Goal: Task Accomplishment & Management: Use online tool/utility

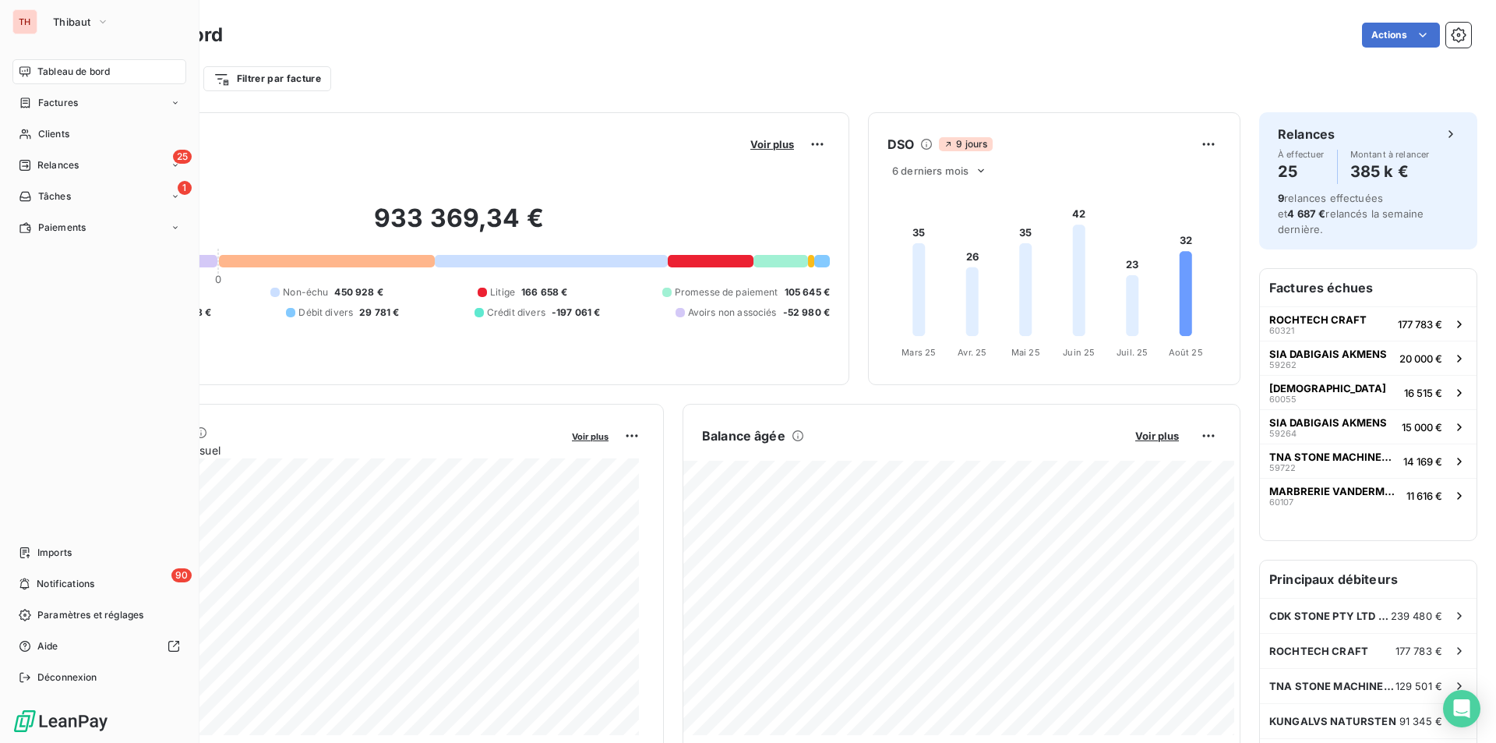
click at [39, 24] on div "TH Thibaut" at bounding box center [99, 21] width 174 height 25
click at [79, 24] on span "Thibaut" at bounding box center [71, 22] width 37 height 12
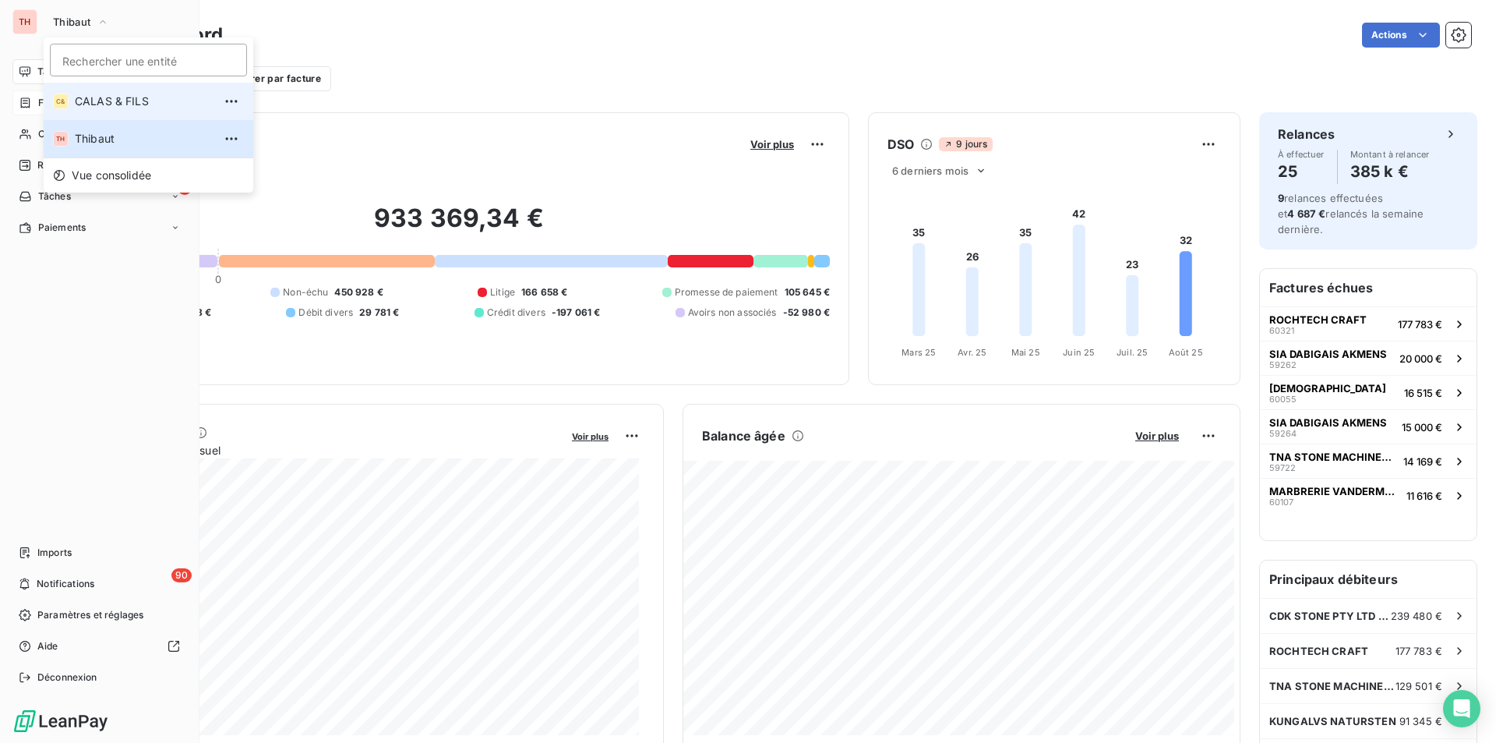
drag, startPoint x: 90, startPoint y: 93, endPoint x: 97, endPoint y: 98, distance: 8.9
click at [90, 93] on li "C& CALAS & FILS" at bounding box center [149, 101] width 210 height 37
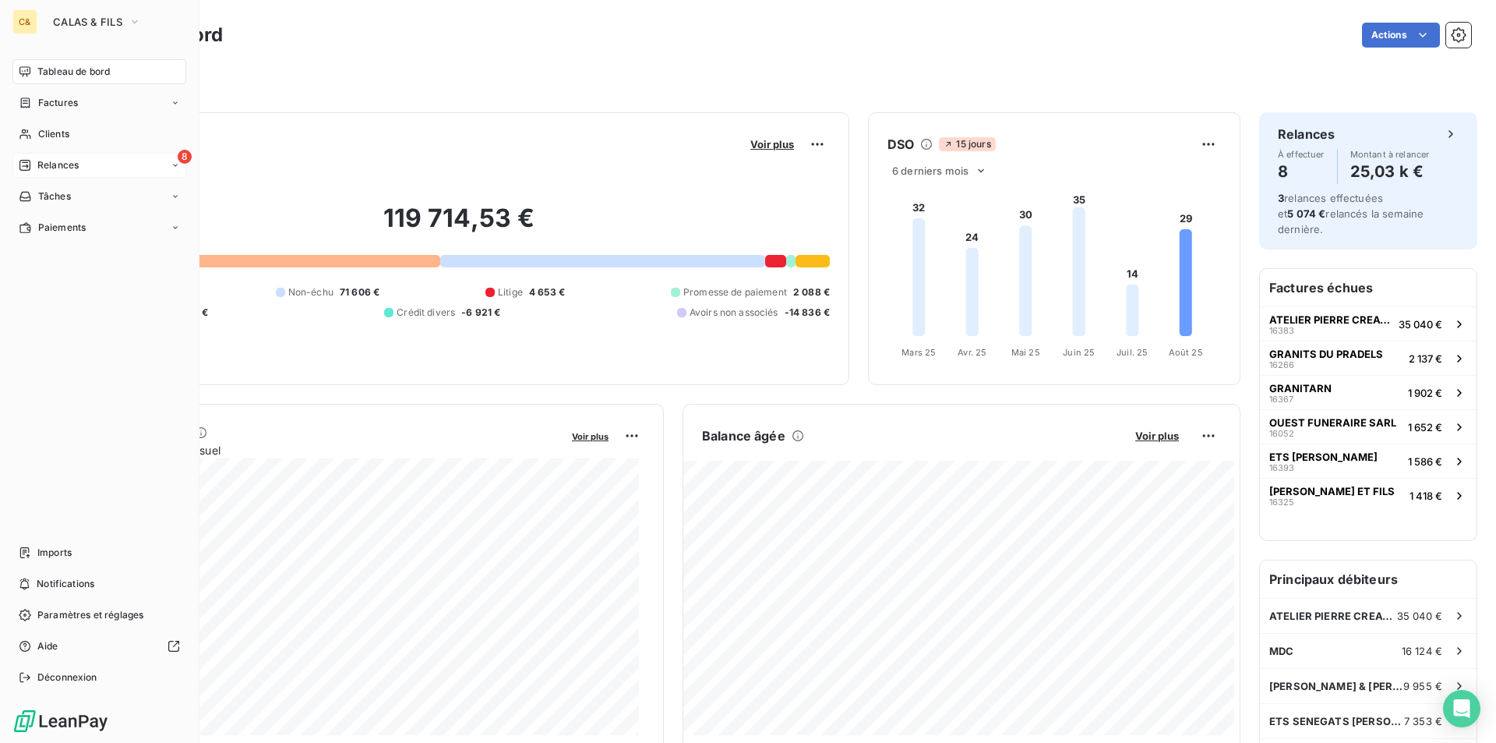
click at [41, 162] on span "Relances" at bounding box center [57, 165] width 41 height 14
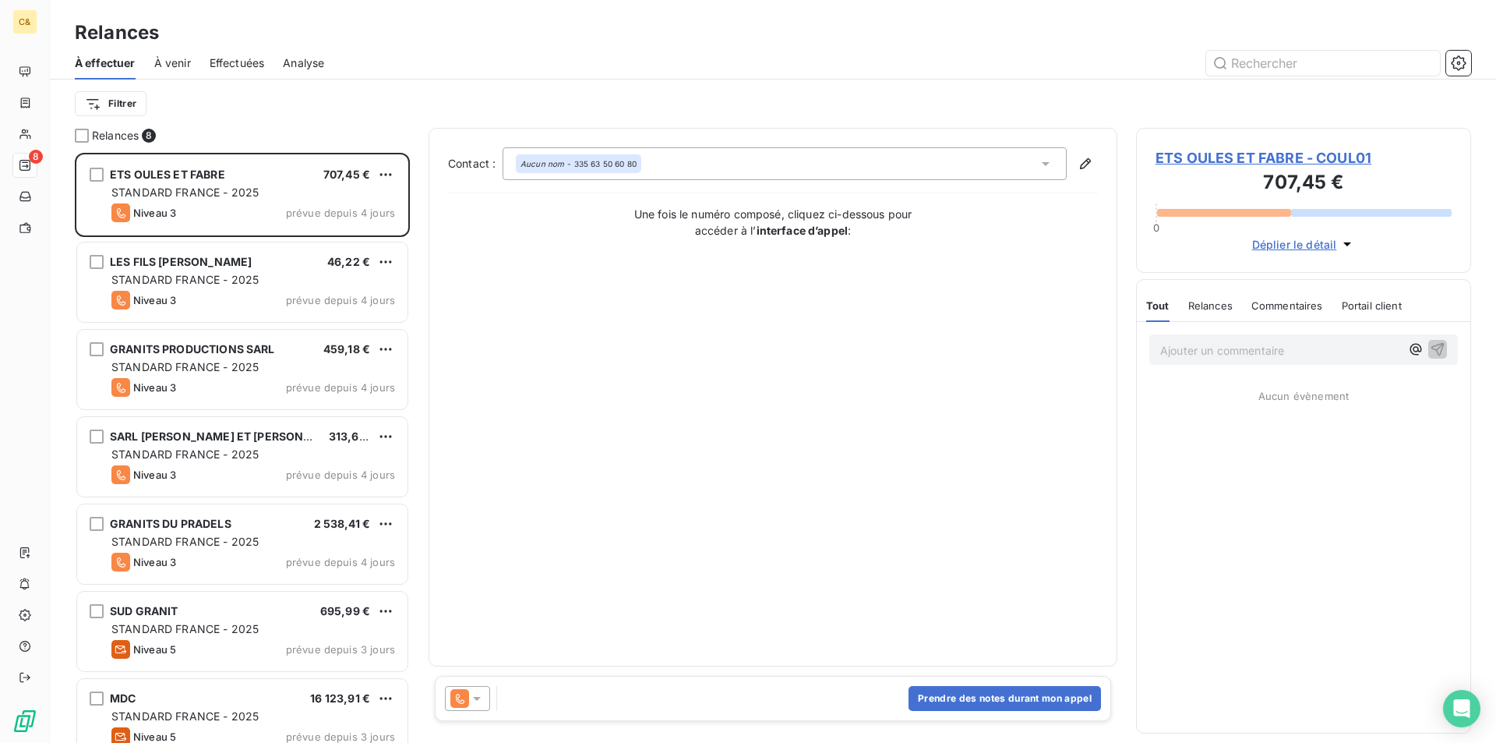
scroll to position [578, 323]
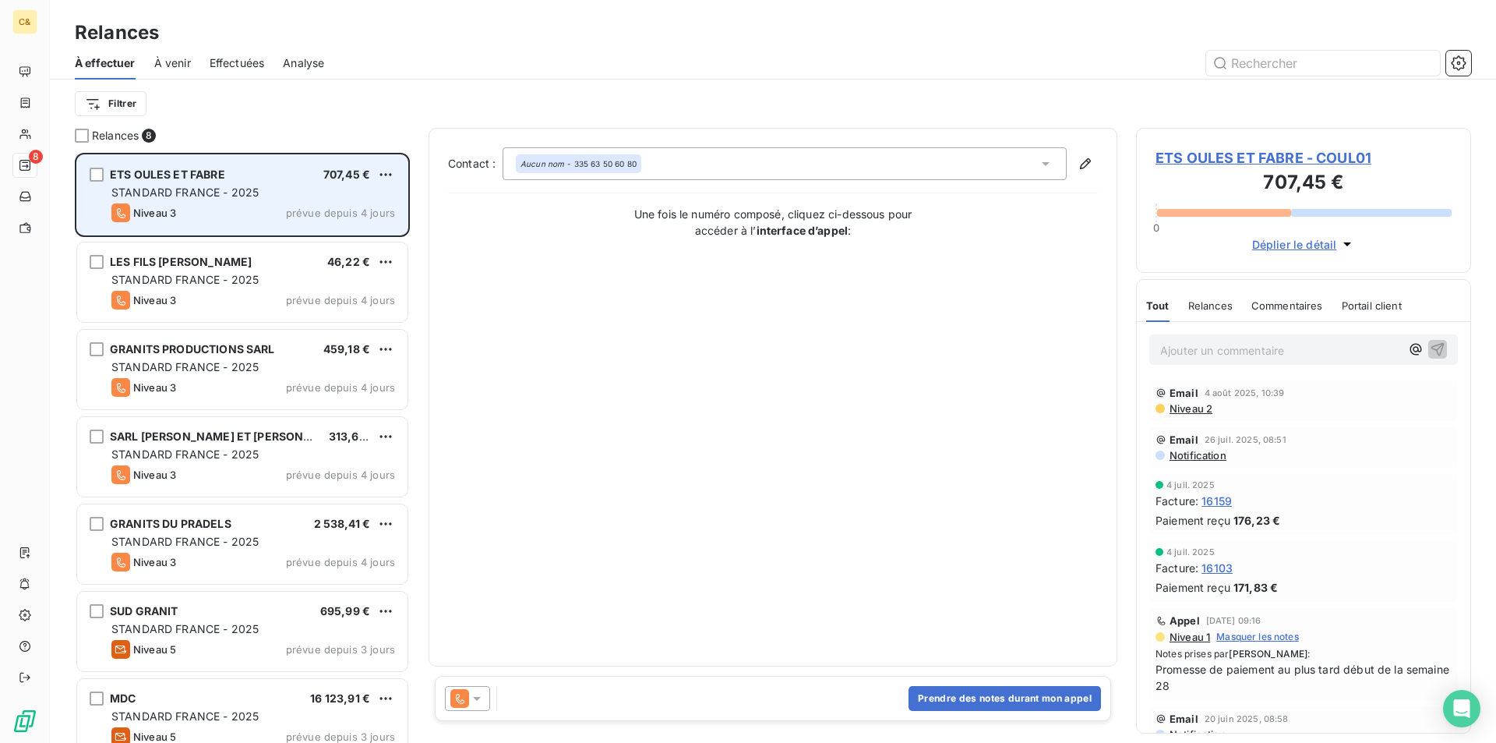
click at [241, 208] on div "Niveau 3 prévue depuis 4 jours" at bounding box center [253, 212] width 284 height 19
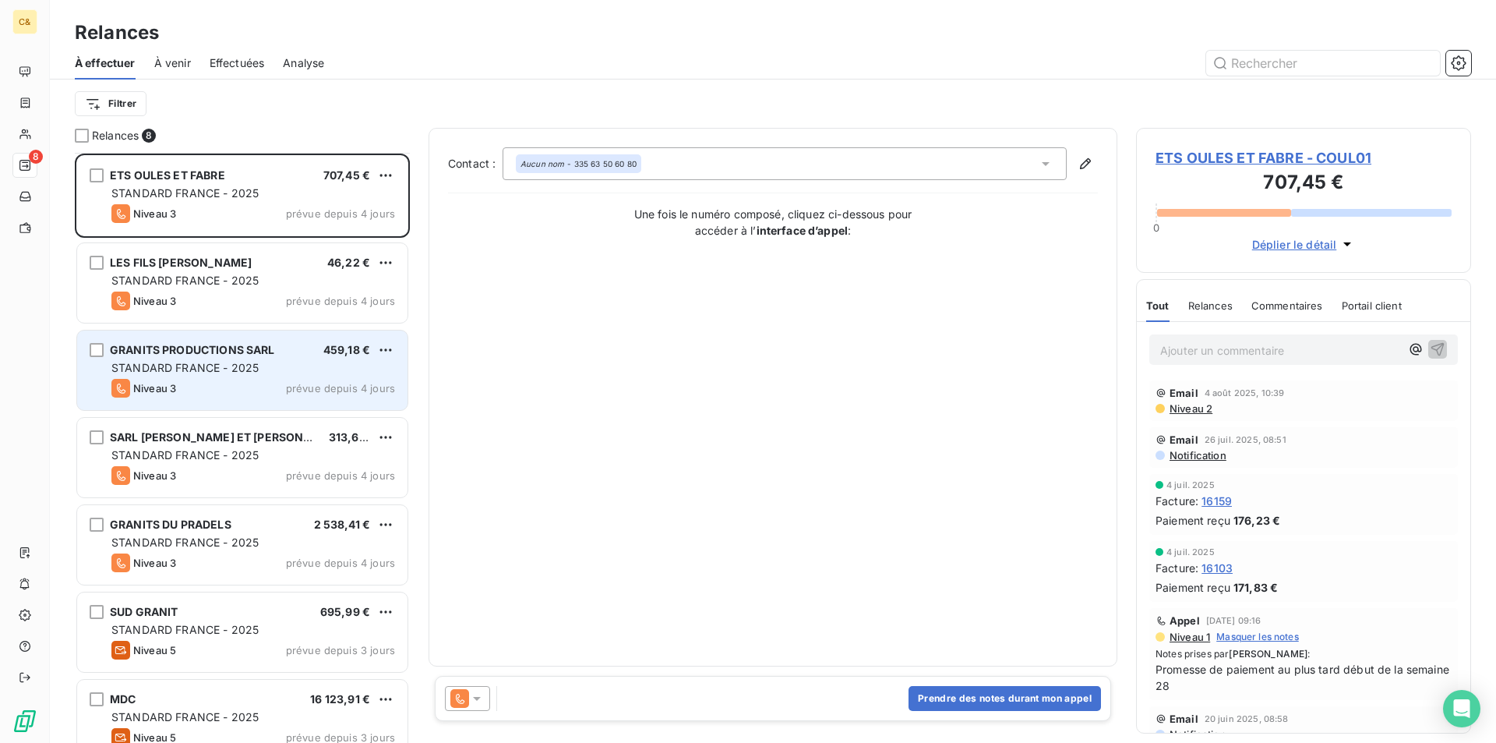
scroll to position [109, 0]
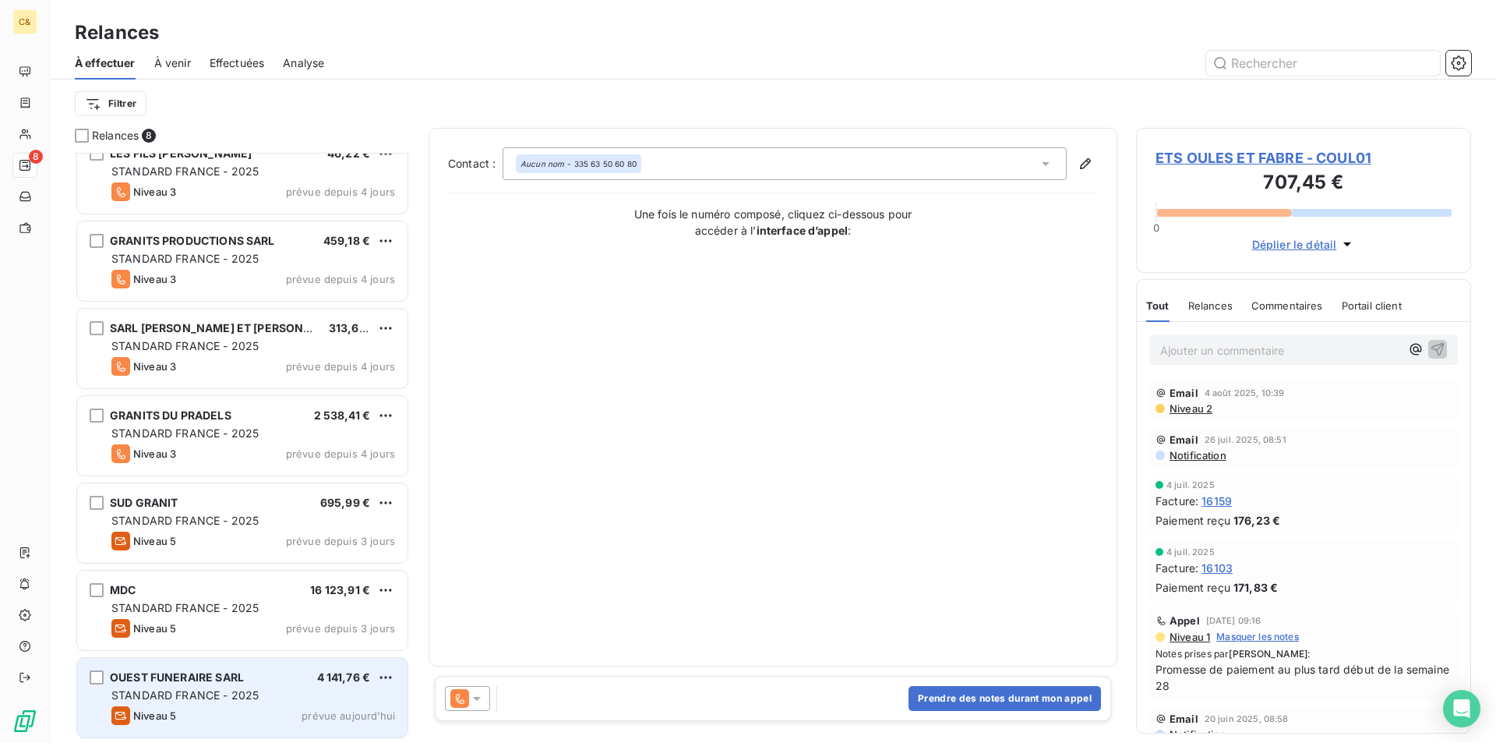
click at [252, 715] on div "Niveau 5 prévue [DATE]" at bounding box center [253, 715] width 284 height 19
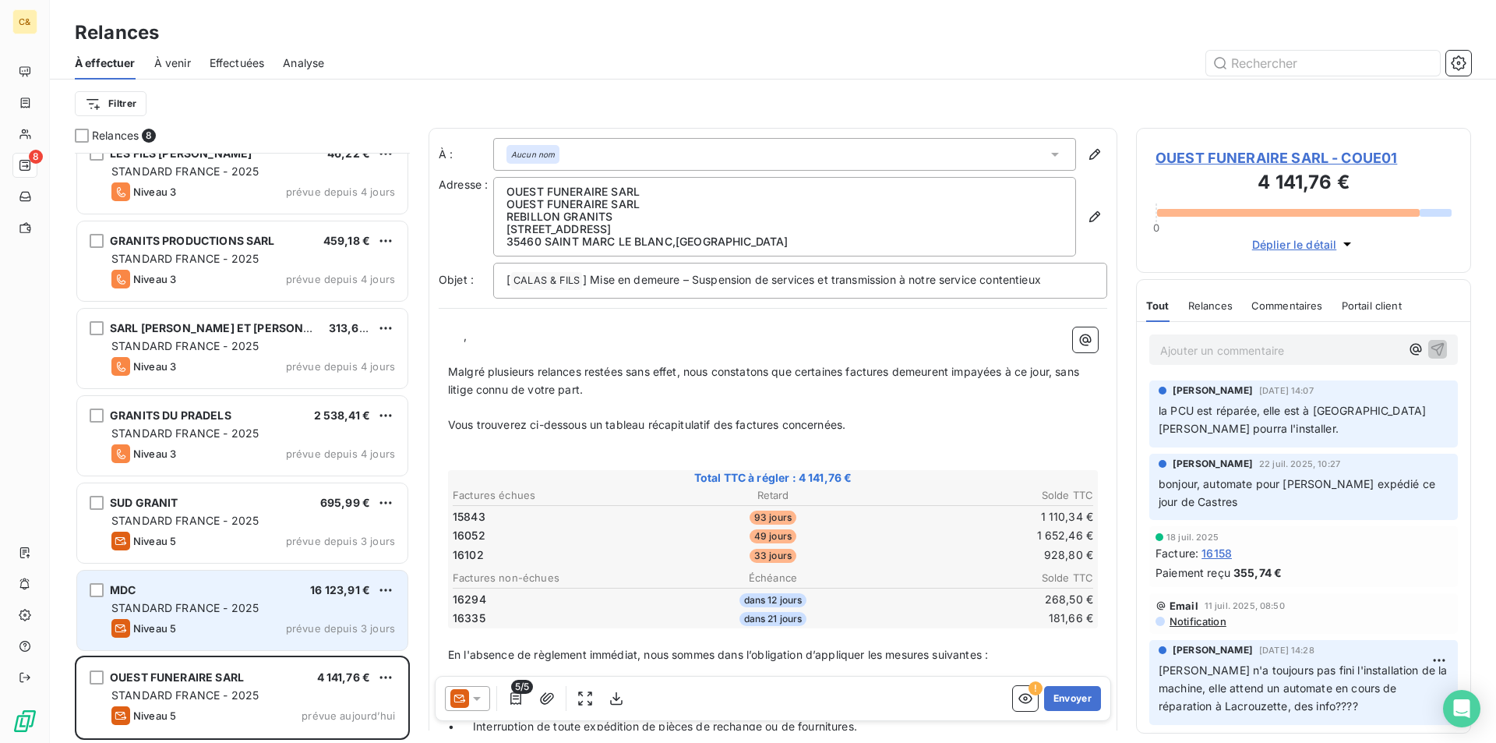
click at [274, 642] on div "MDC 16 123,91 € STANDARD FRANCE - 2025 Niveau 5 prévue depuis 3 jours" at bounding box center [242, 609] width 330 height 79
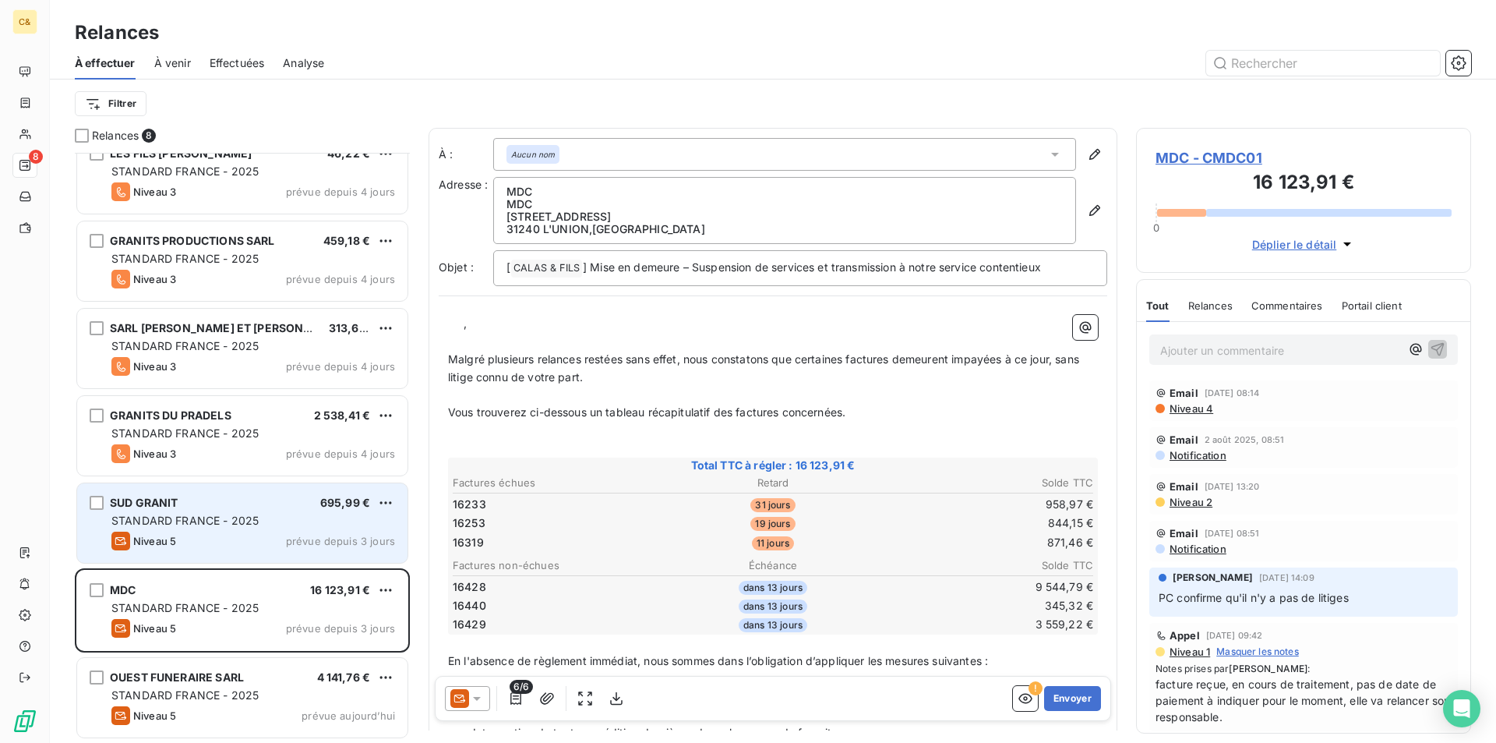
click at [245, 544] on div "Niveau 5 prévue depuis 3 jours" at bounding box center [253, 540] width 284 height 19
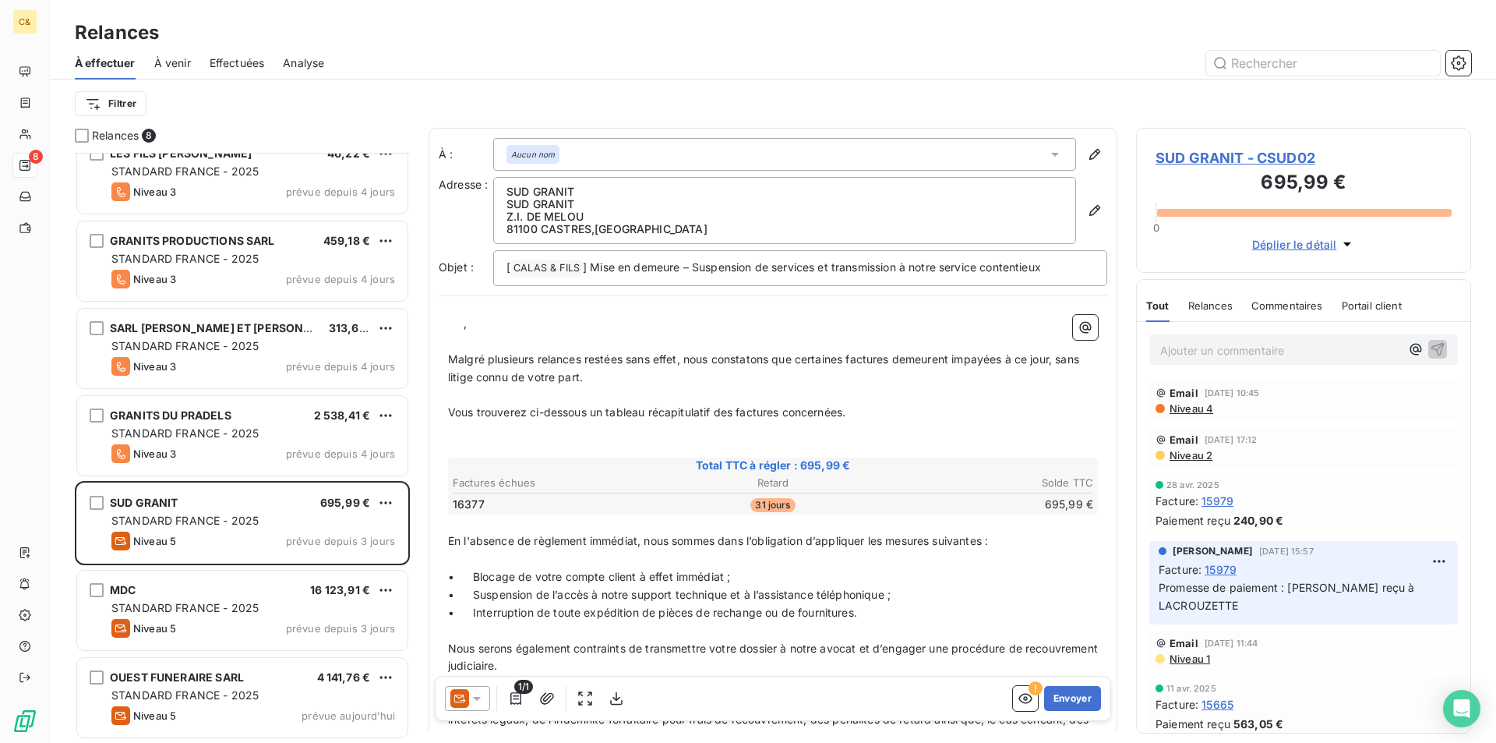
click at [1256, 161] on span "SUD GRANIT - CSUD02" at bounding box center [1304, 157] width 296 height 21
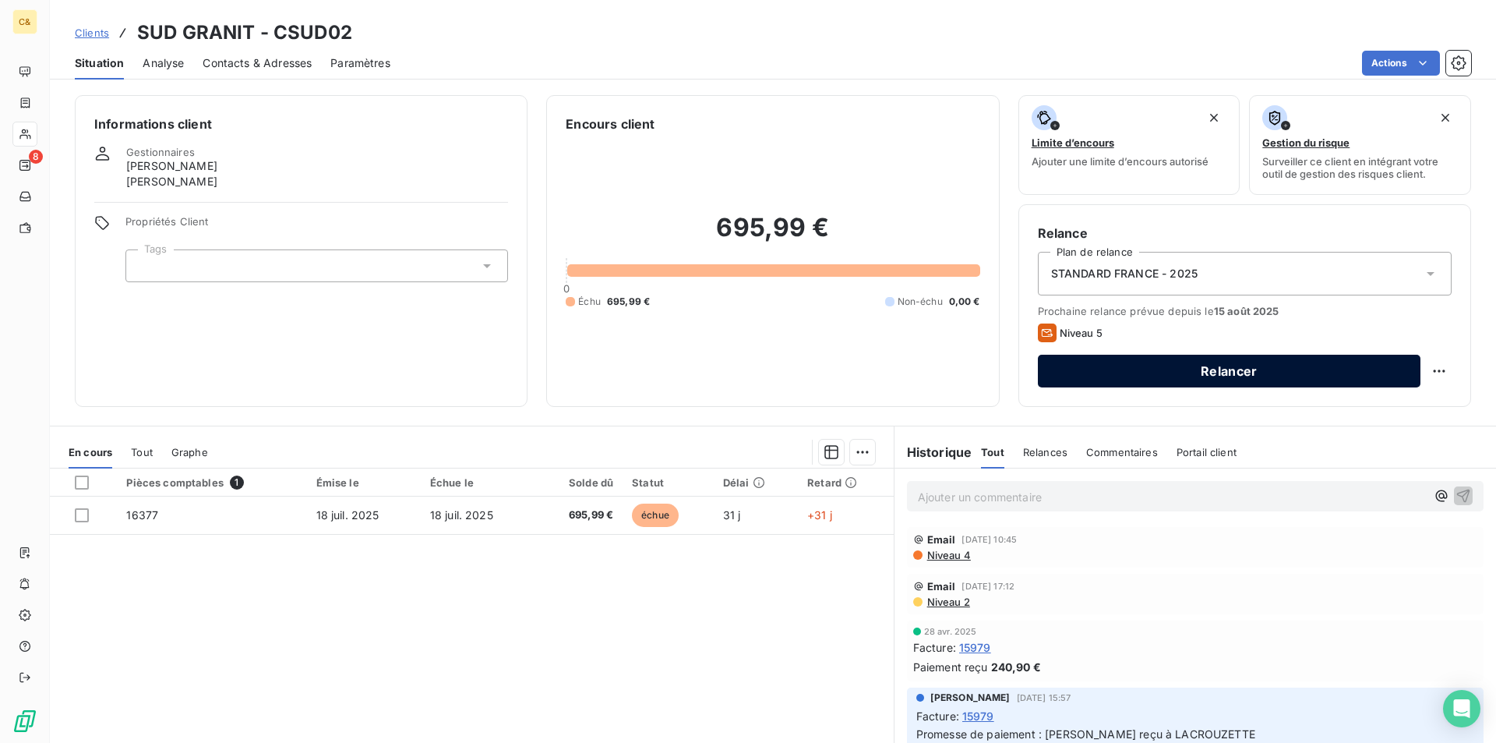
click at [1166, 372] on button "Relancer" at bounding box center [1229, 371] width 383 height 33
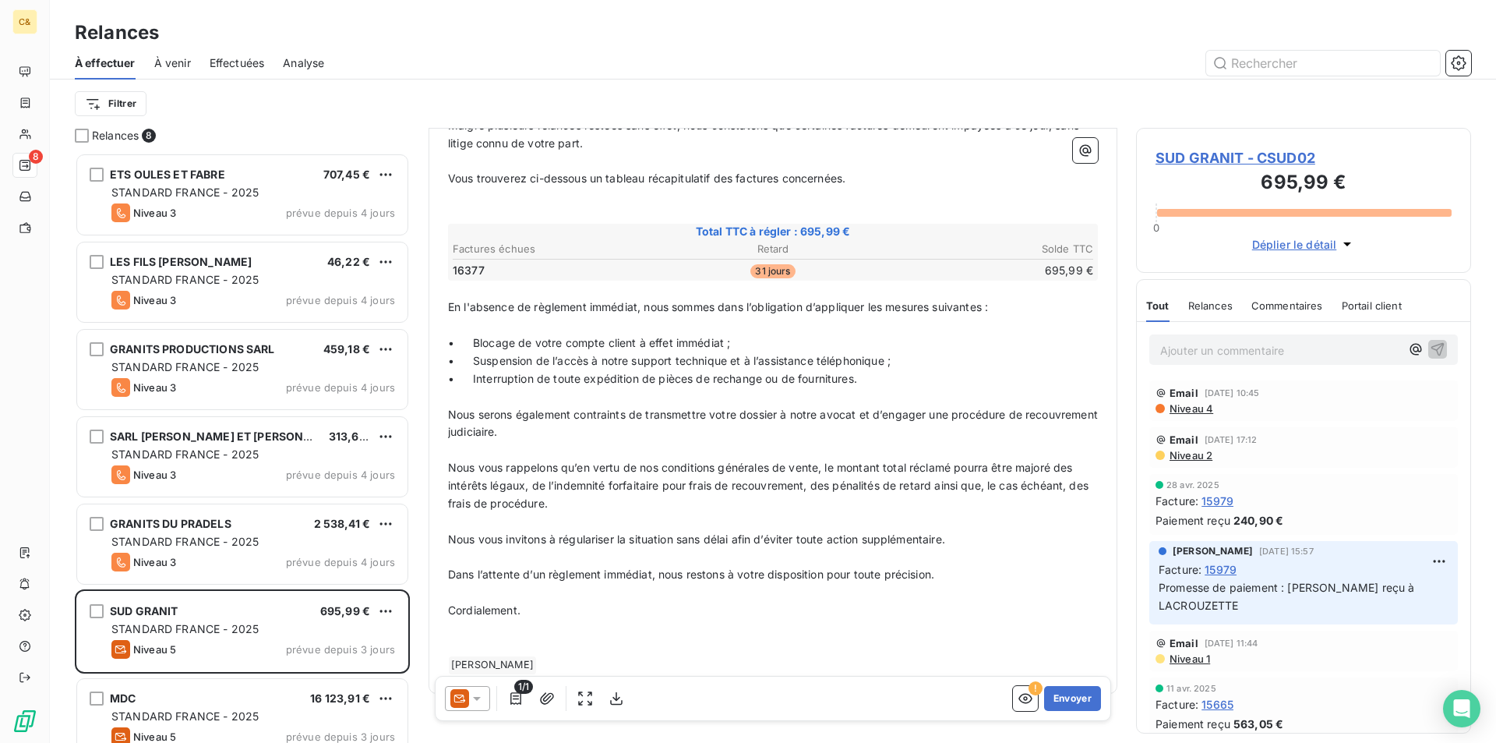
scroll to position [259, 0]
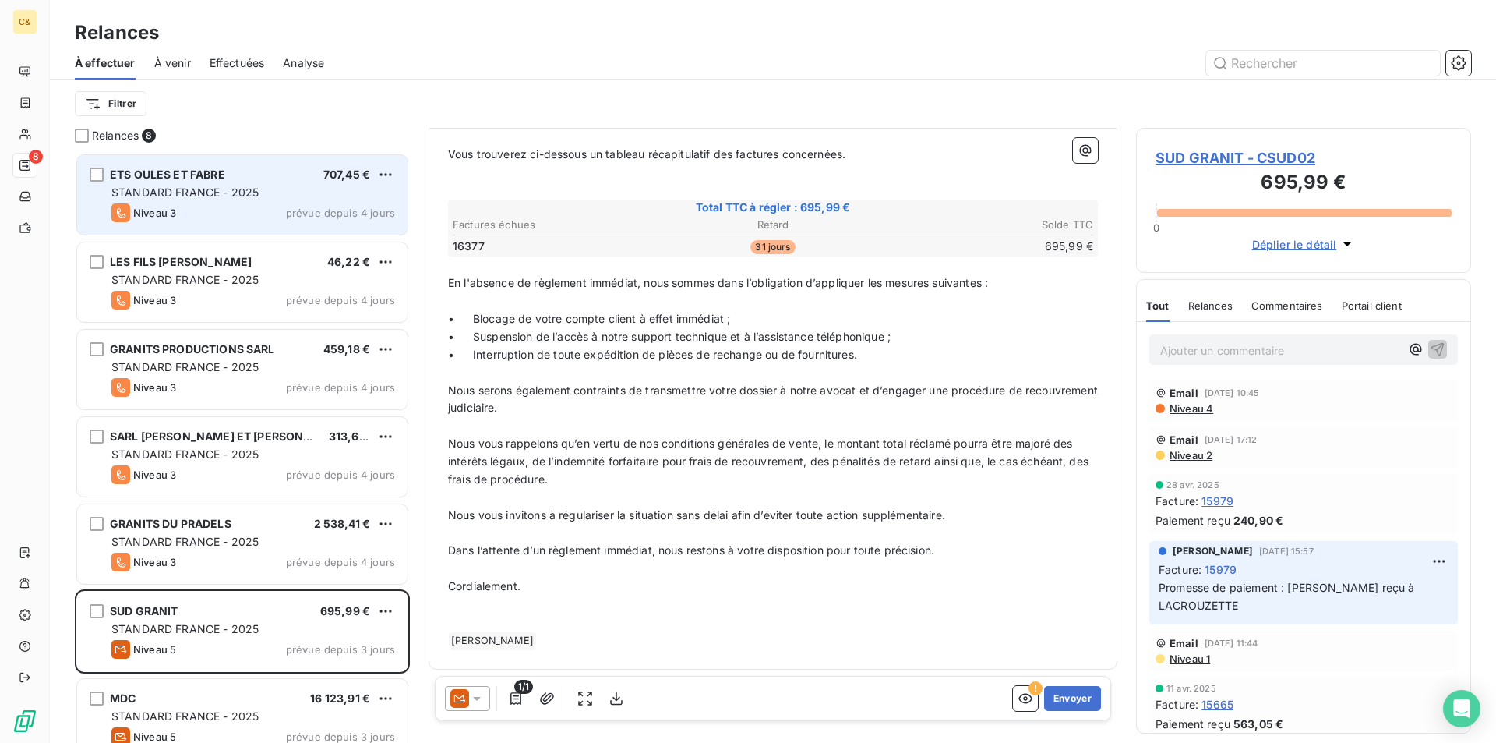
click at [288, 192] on div "STANDARD FRANCE - 2025" at bounding box center [253, 193] width 284 height 16
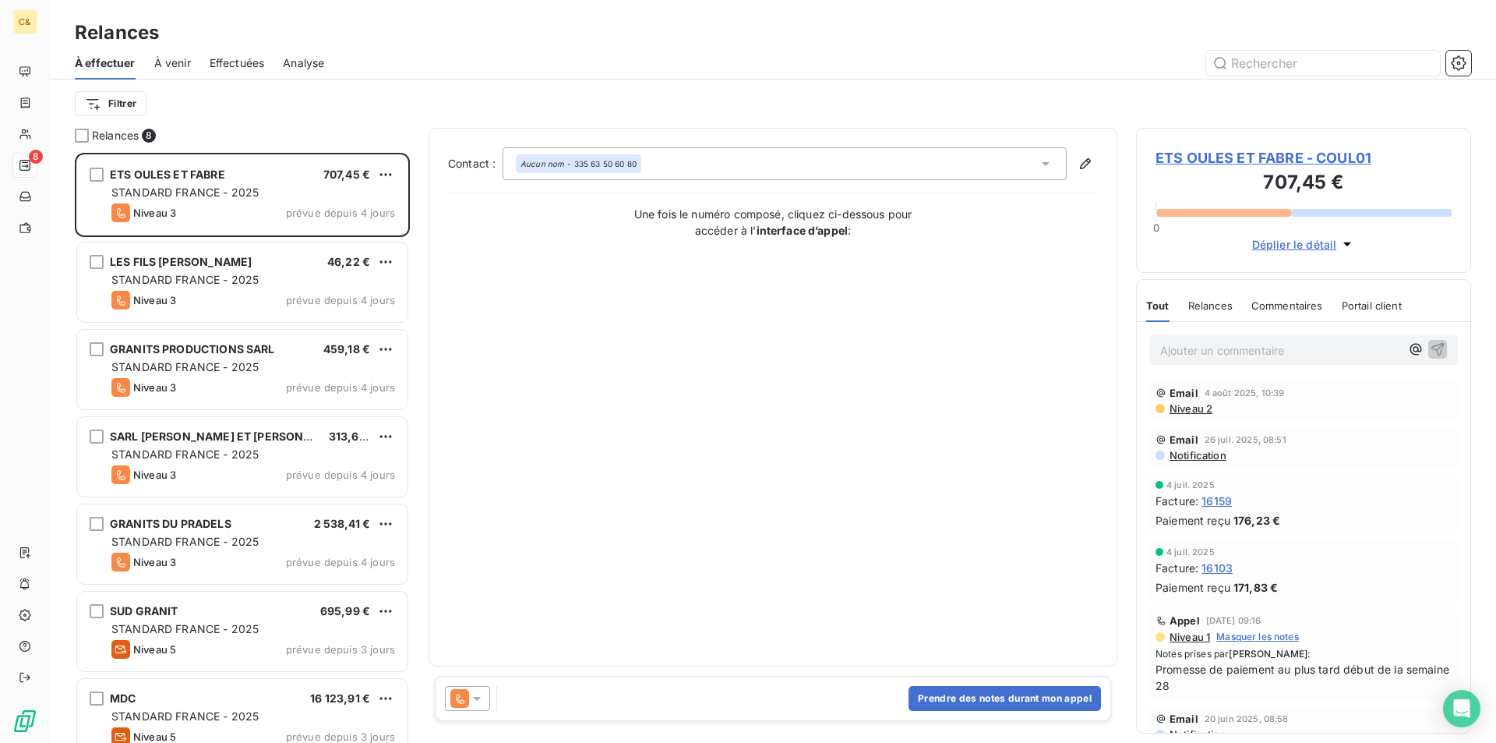
click at [472, 694] on icon at bounding box center [477, 698] width 16 height 16
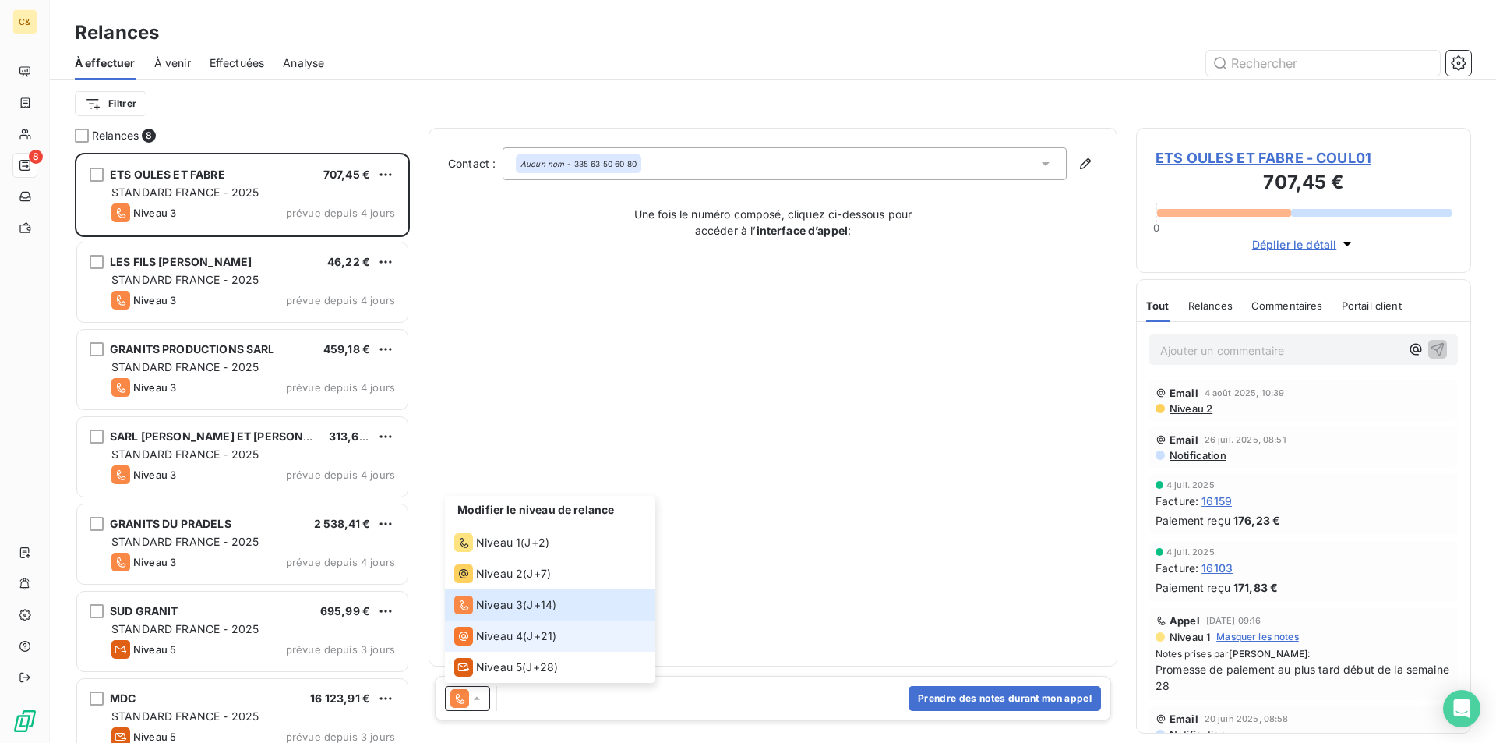
click at [505, 631] on span "Niveau 4" at bounding box center [499, 636] width 47 height 16
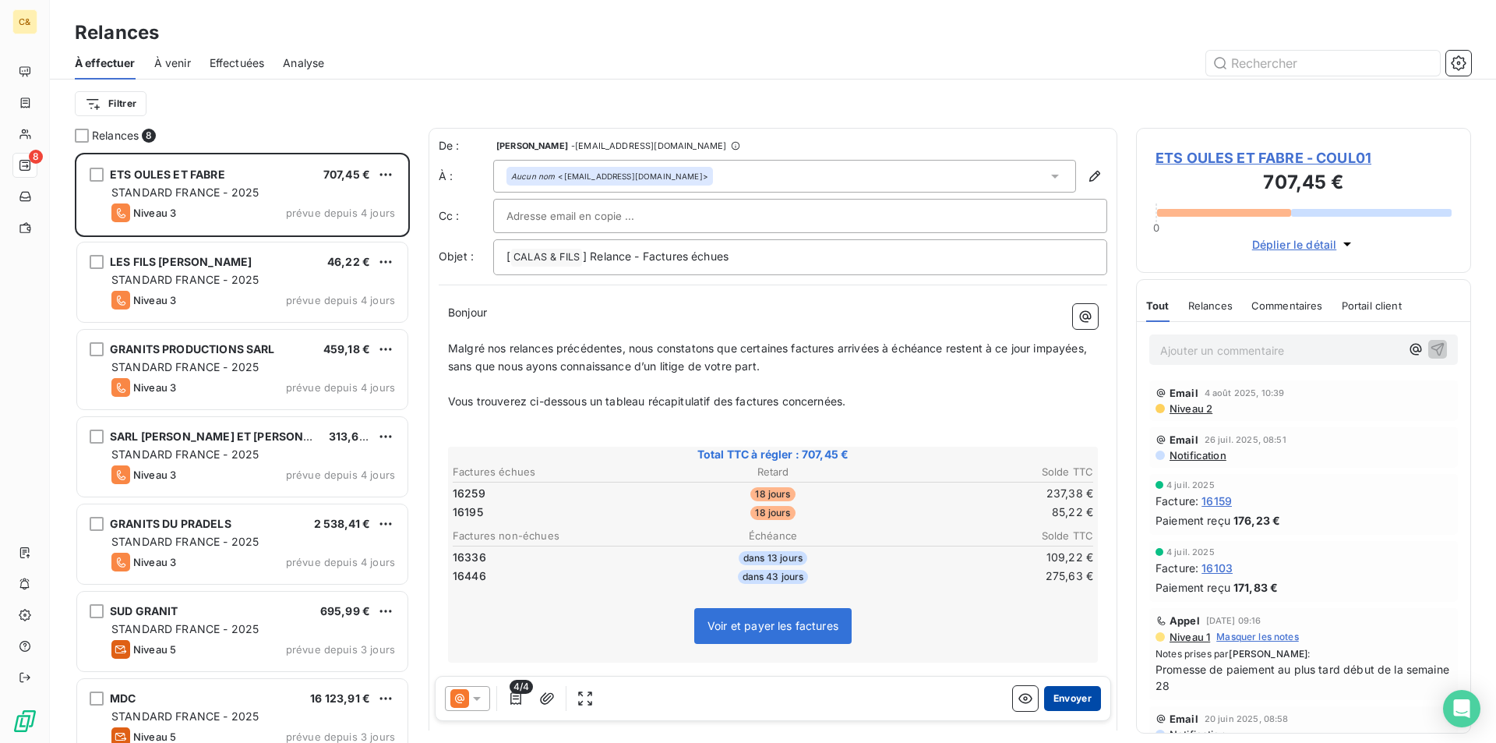
click at [1064, 703] on button "Envoyer" at bounding box center [1072, 698] width 57 height 25
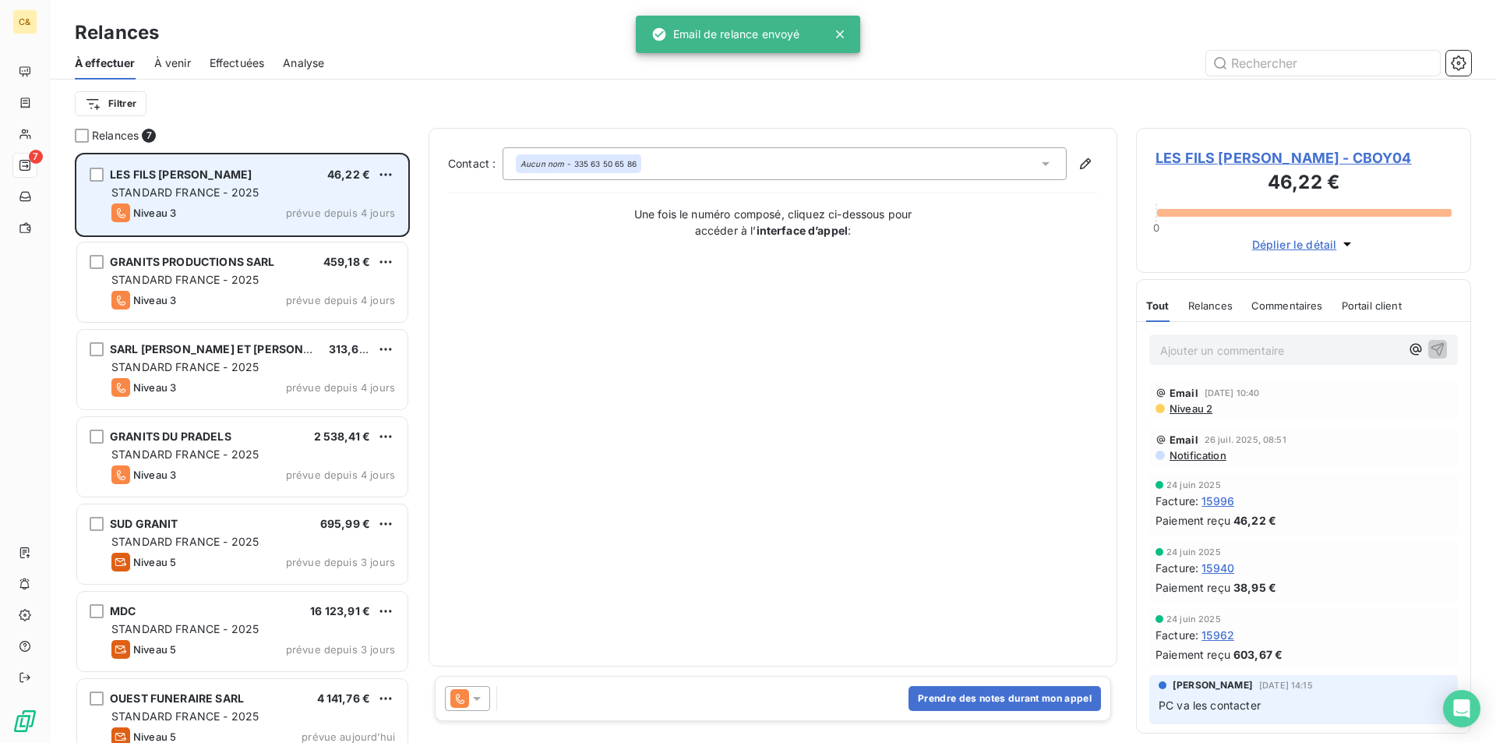
click at [266, 192] on div "STANDARD FRANCE - 2025" at bounding box center [253, 193] width 284 height 16
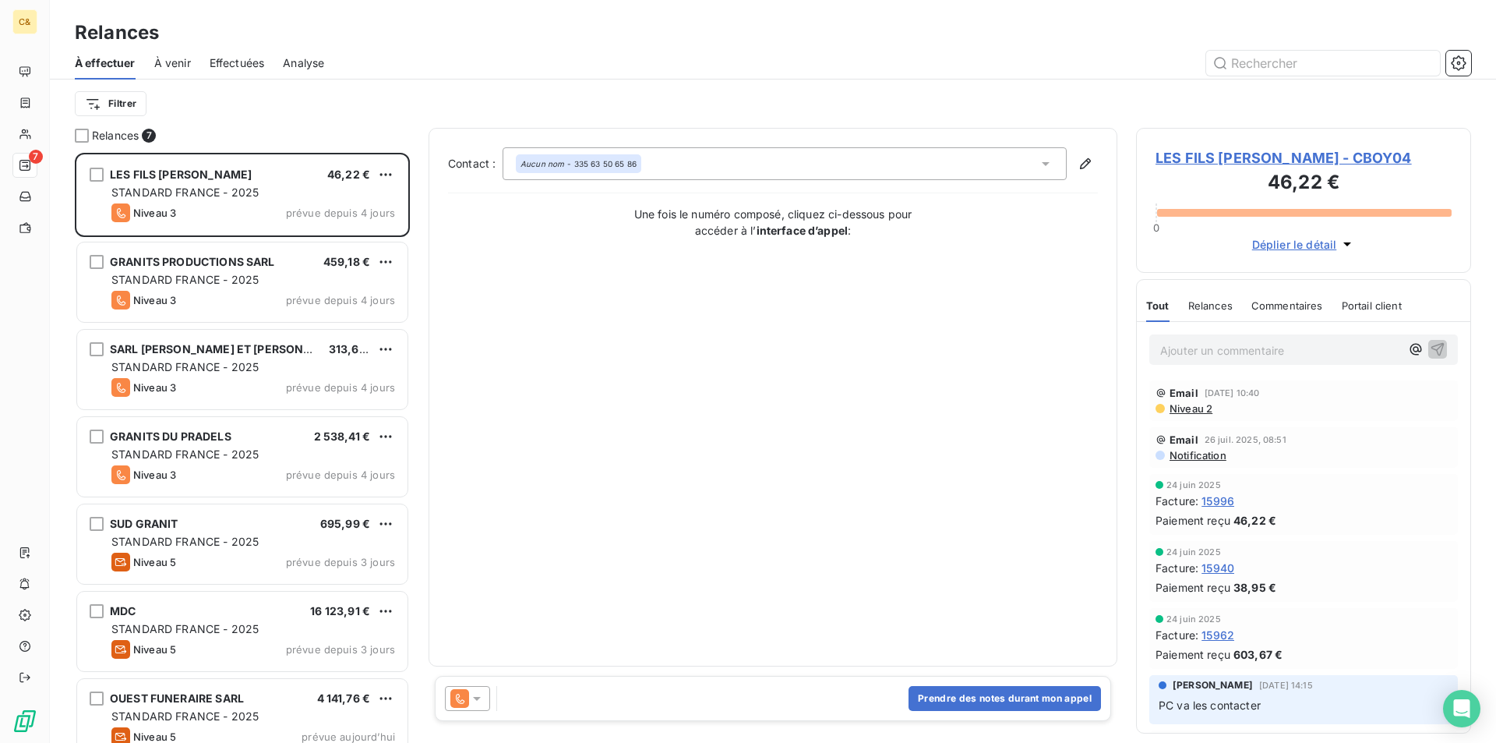
click at [478, 704] on icon at bounding box center [477, 698] width 16 height 16
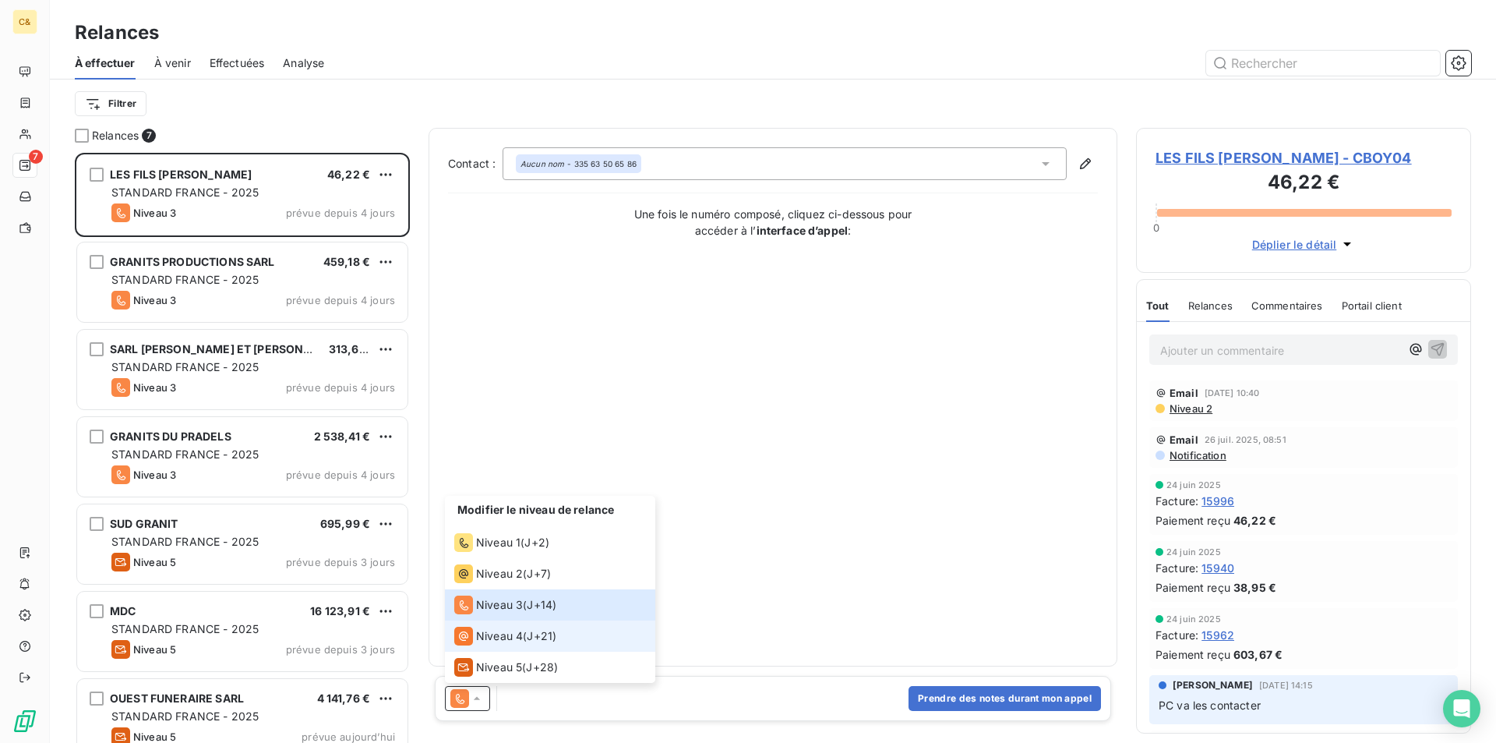
click at [495, 630] on span "Niveau 4" at bounding box center [499, 636] width 47 height 16
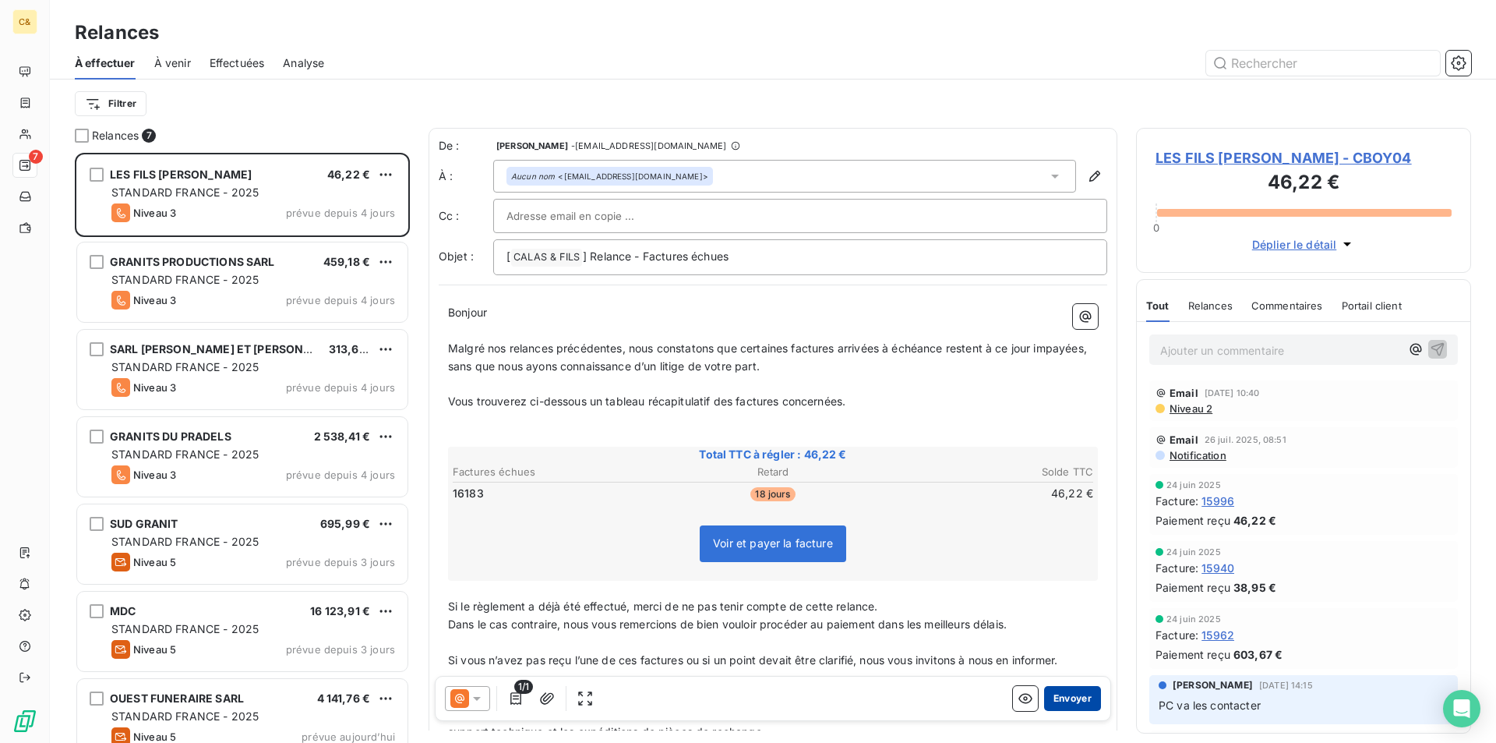
click at [1055, 697] on button "Envoyer" at bounding box center [1072, 698] width 57 height 25
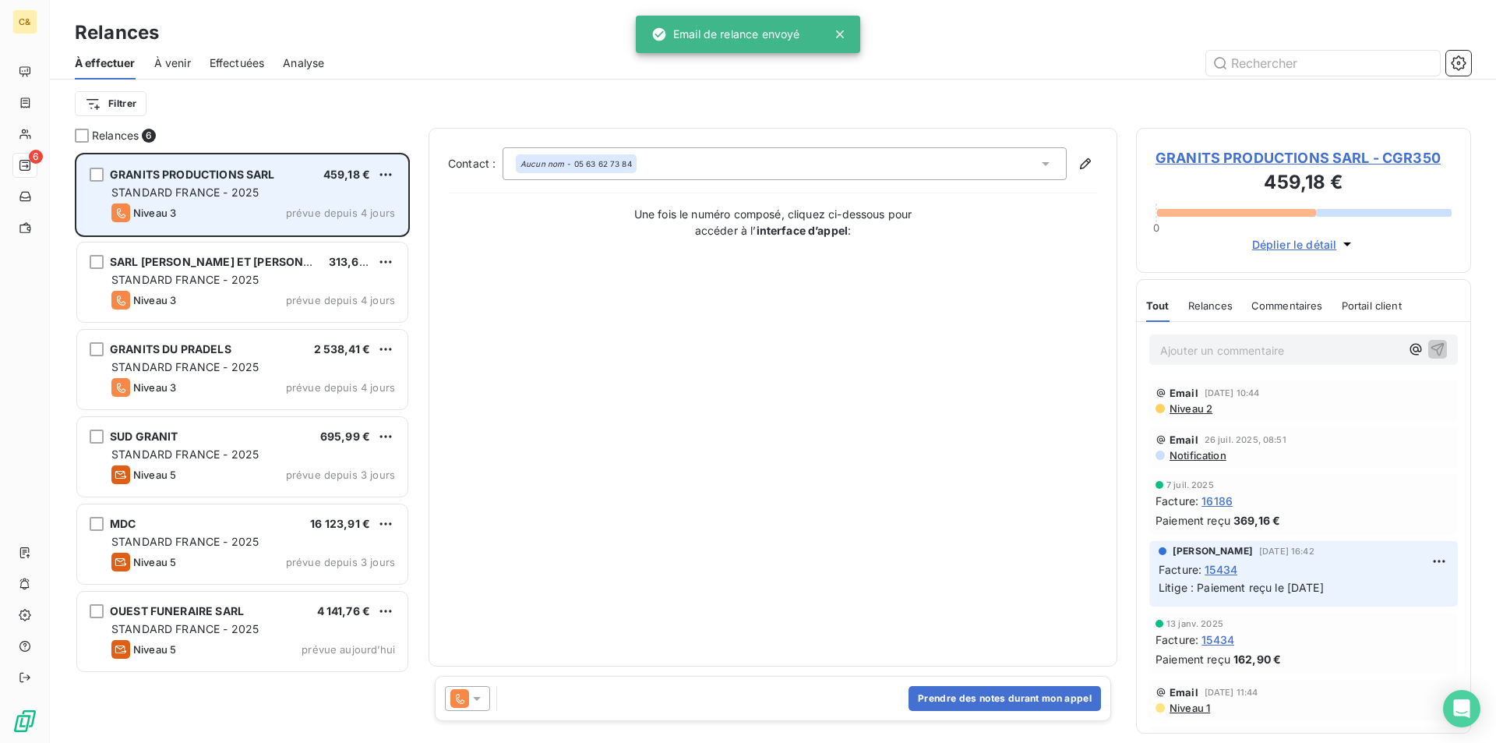
click at [258, 203] on div "GRANITS PRODUCTIONS SARL 459,18 € STANDARD FRANCE - 2025 Niveau 3 prévue depuis…" at bounding box center [242, 194] width 330 height 79
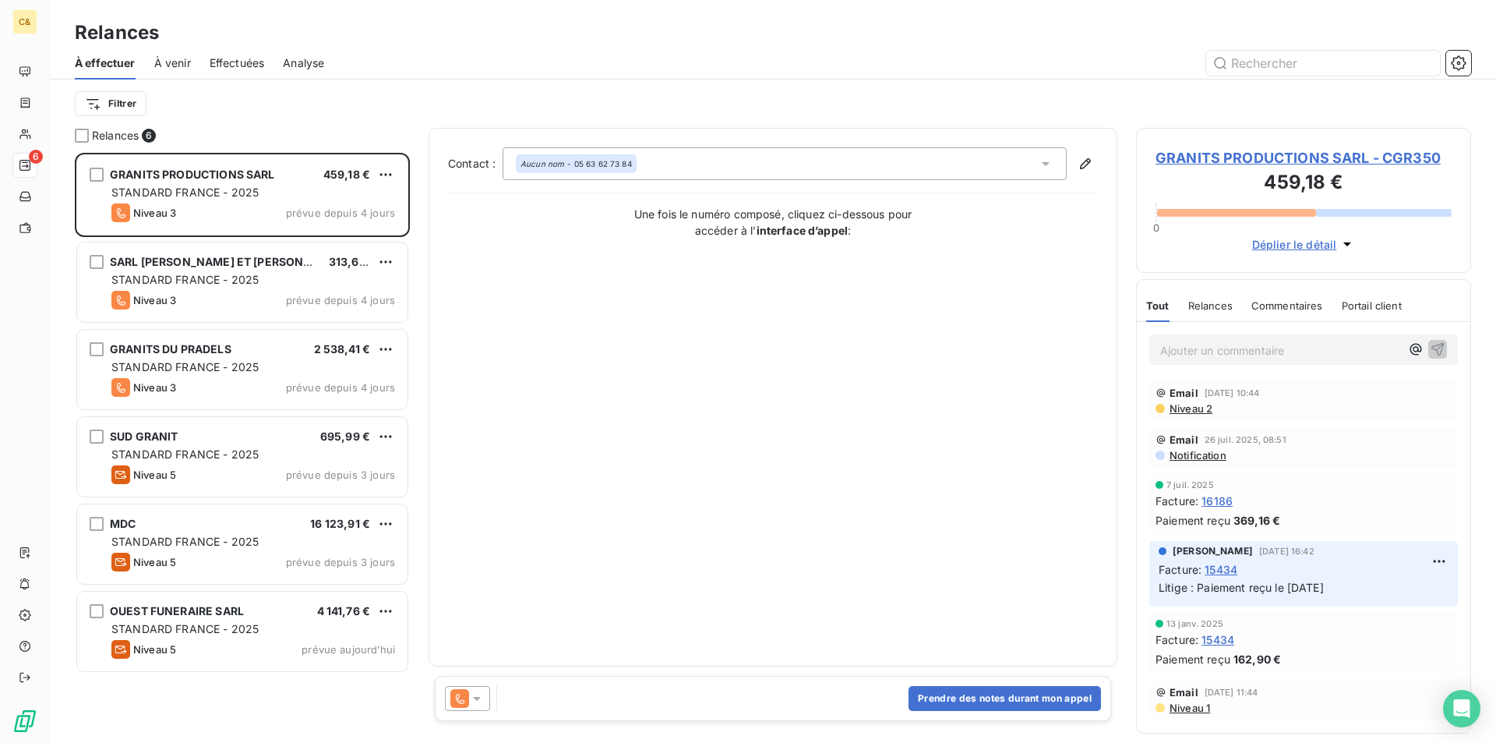
click at [479, 696] on icon at bounding box center [477, 698] width 16 height 16
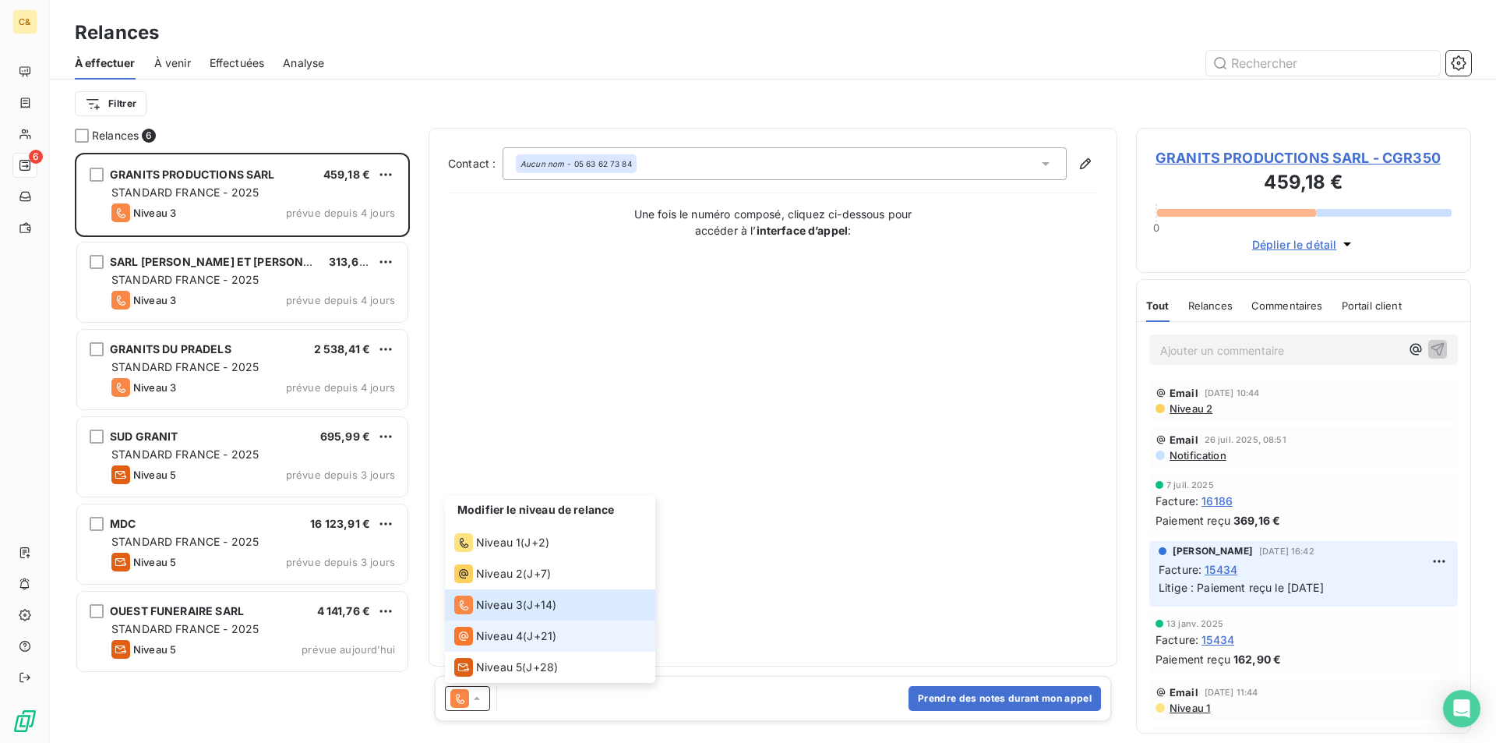
click at [490, 638] on span "Niveau 4" at bounding box center [499, 636] width 47 height 16
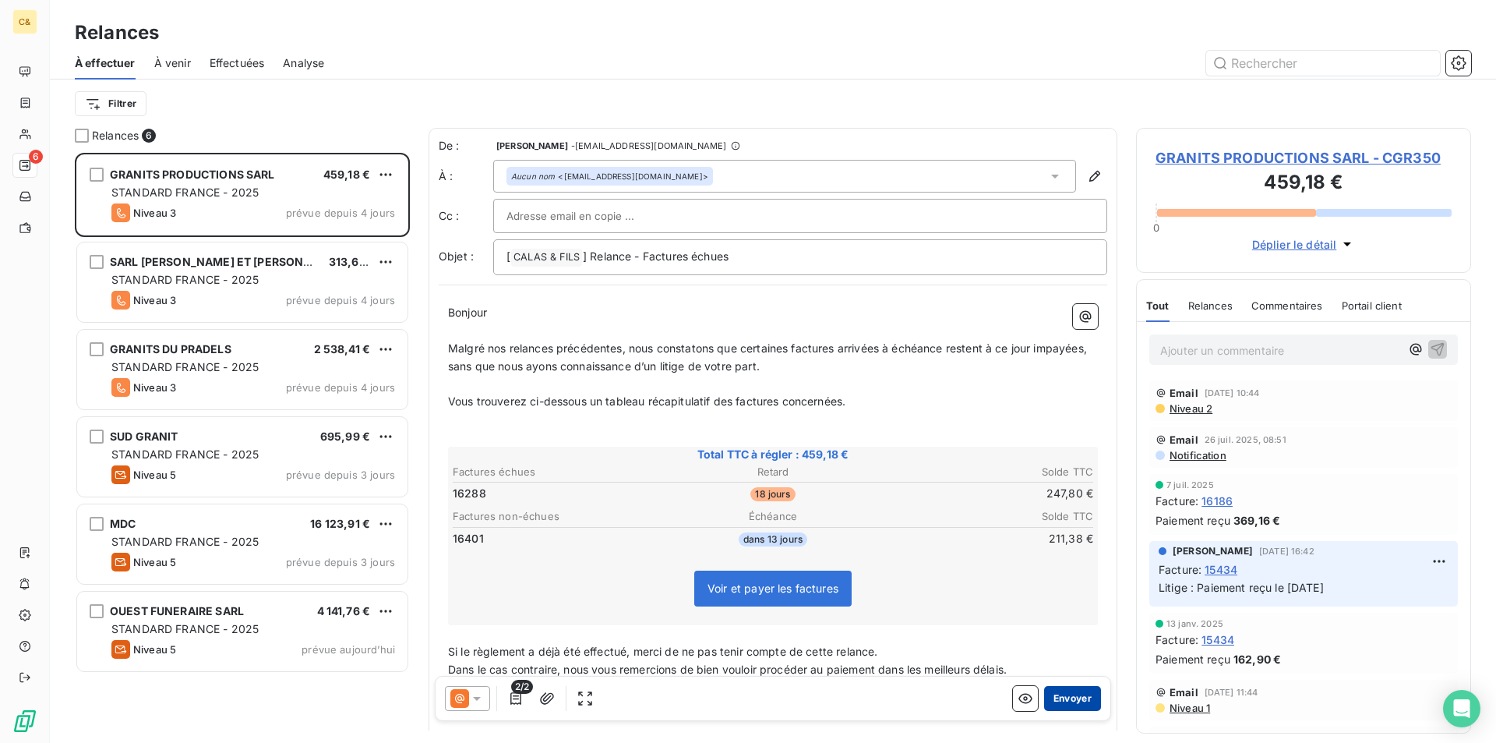
click at [1044, 704] on button "Envoyer" at bounding box center [1072, 698] width 57 height 25
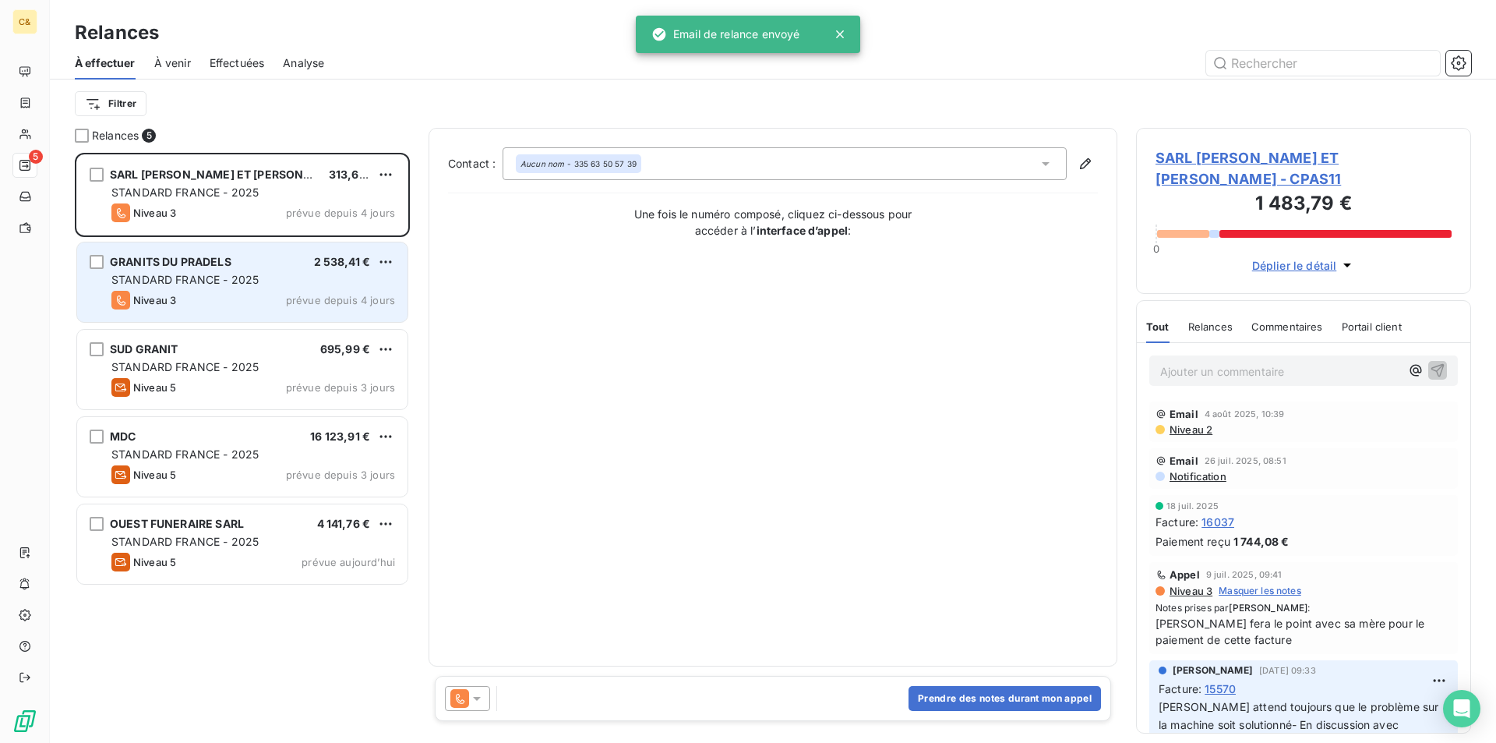
click at [271, 283] on div "STANDARD FRANCE - 2025" at bounding box center [253, 280] width 284 height 16
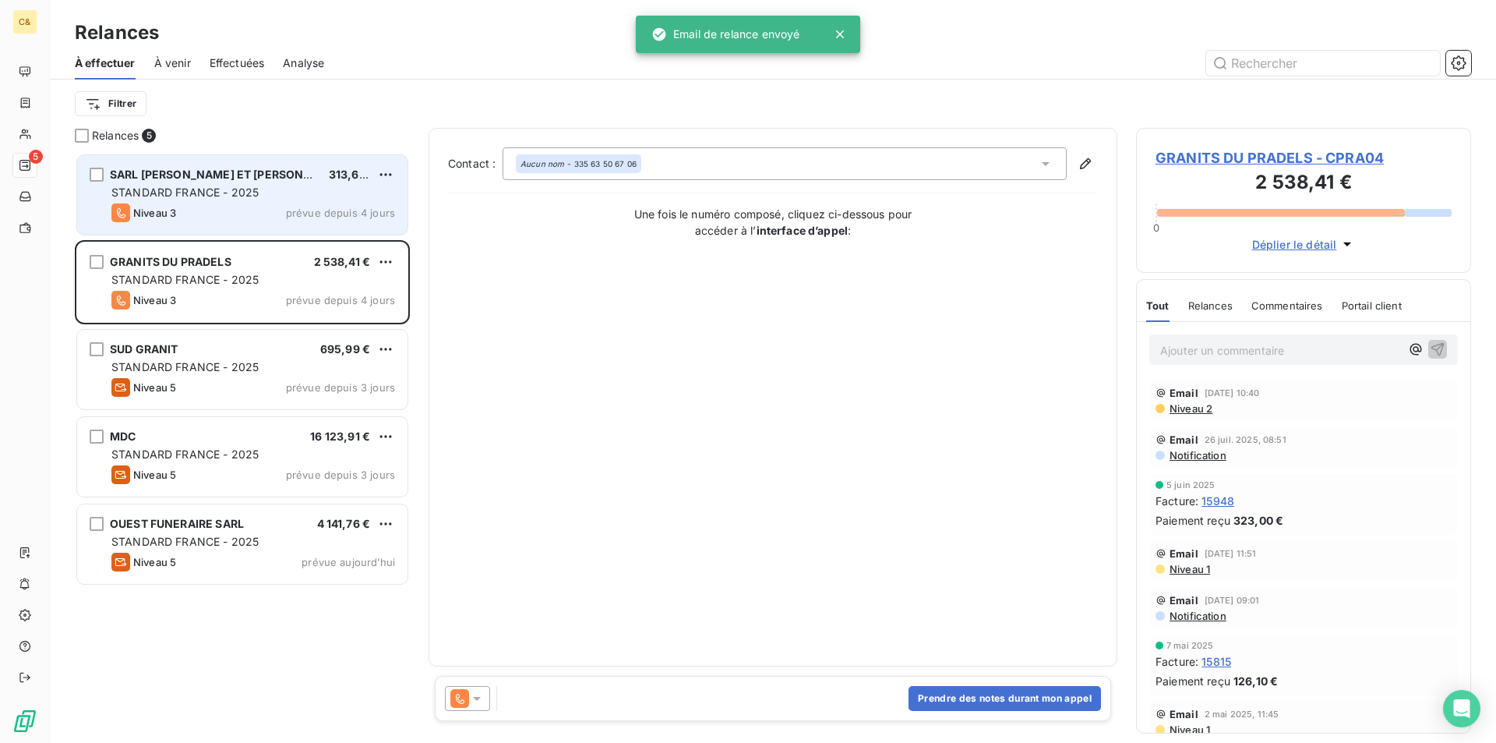
drag, startPoint x: 271, startPoint y: 227, endPoint x: 280, endPoint y: 223, distance: 9.4
click at [271, 227] on div "SARL [PERSON_NAME] ET [PERSON_NAME] 313,69 € STANDARD FRANCE - 2025 Niveau 3 pr…" at bounding box center [242, 194] width 330 height 79
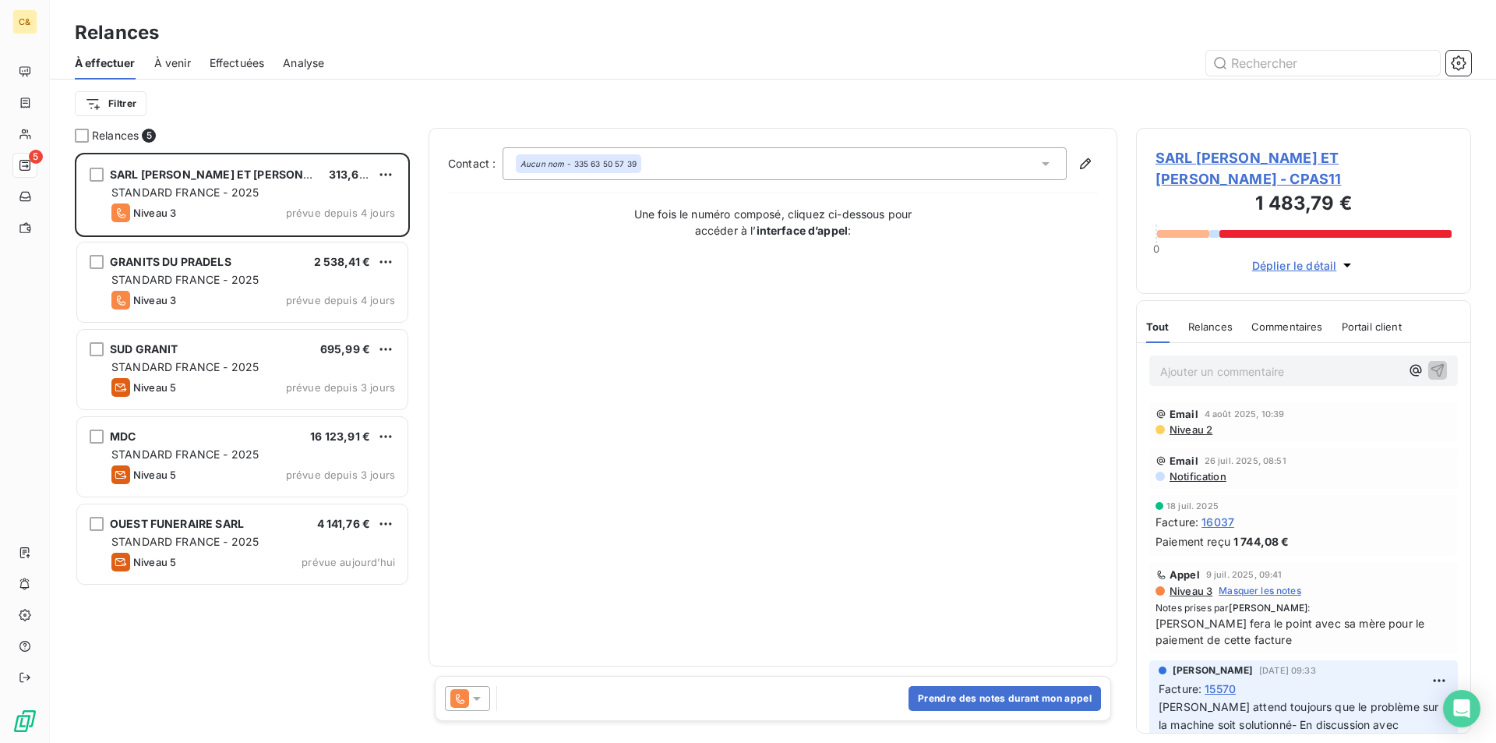
click at [476, 700] on icon at bounding box center [477, 699] width 8 height 4
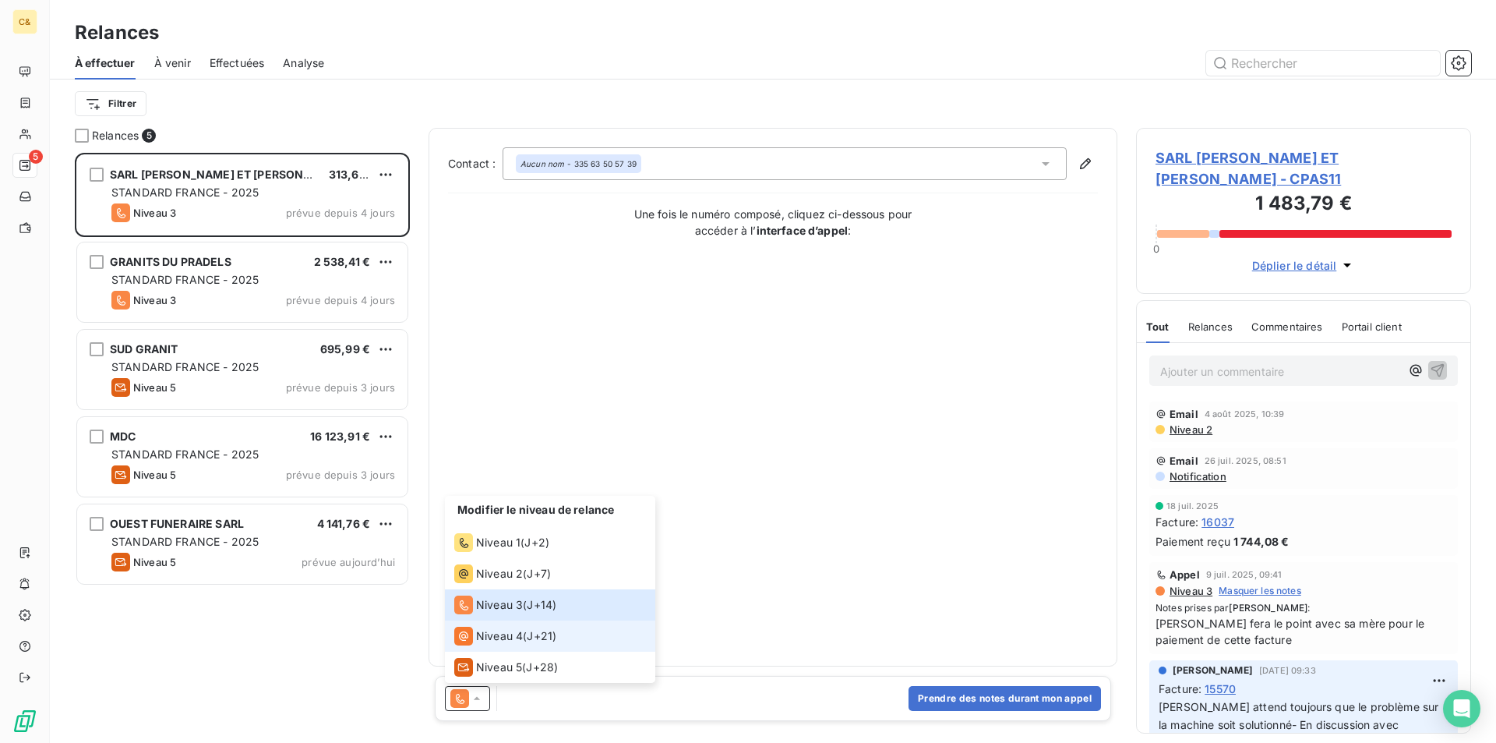
click at [496, 637] on span "Niveau 4" at bounding box center [499, 636] width 47 height 16
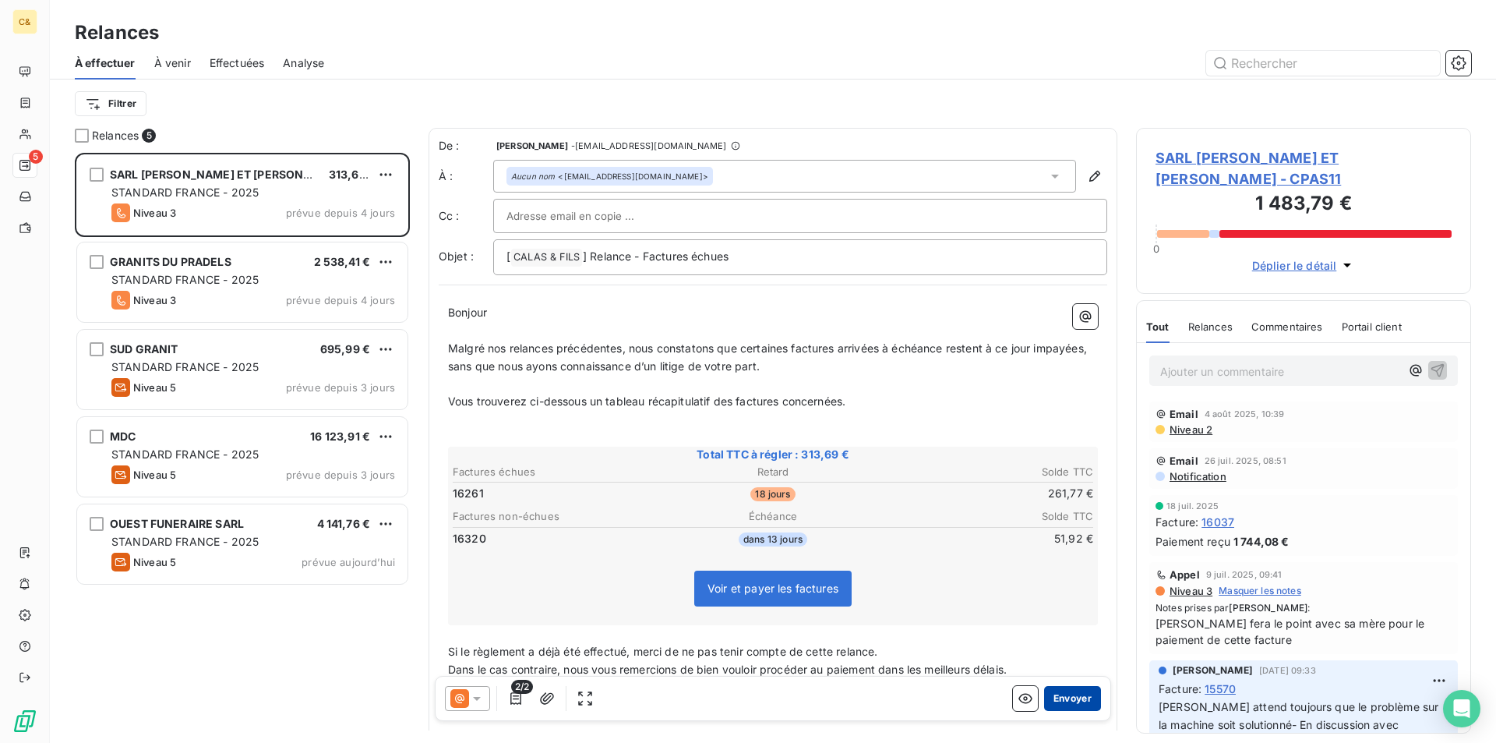
click at [1075, 704] on button "Envoyer" at bounding box center [1072, 698] width 57 height 25
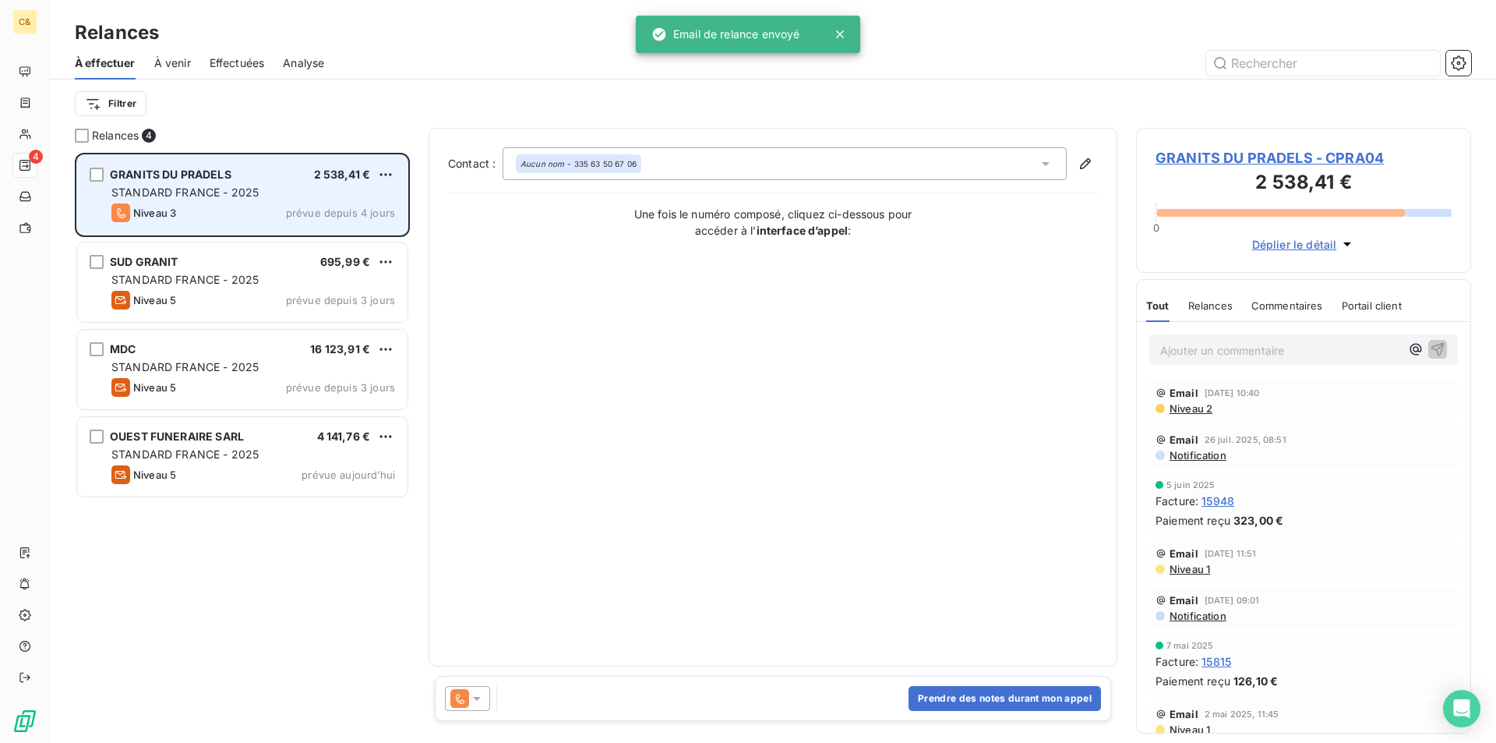
click at [274, 199] on div "STANDARD FRANCE - 2025" at bounding box center [253, 193] width 284 height 16
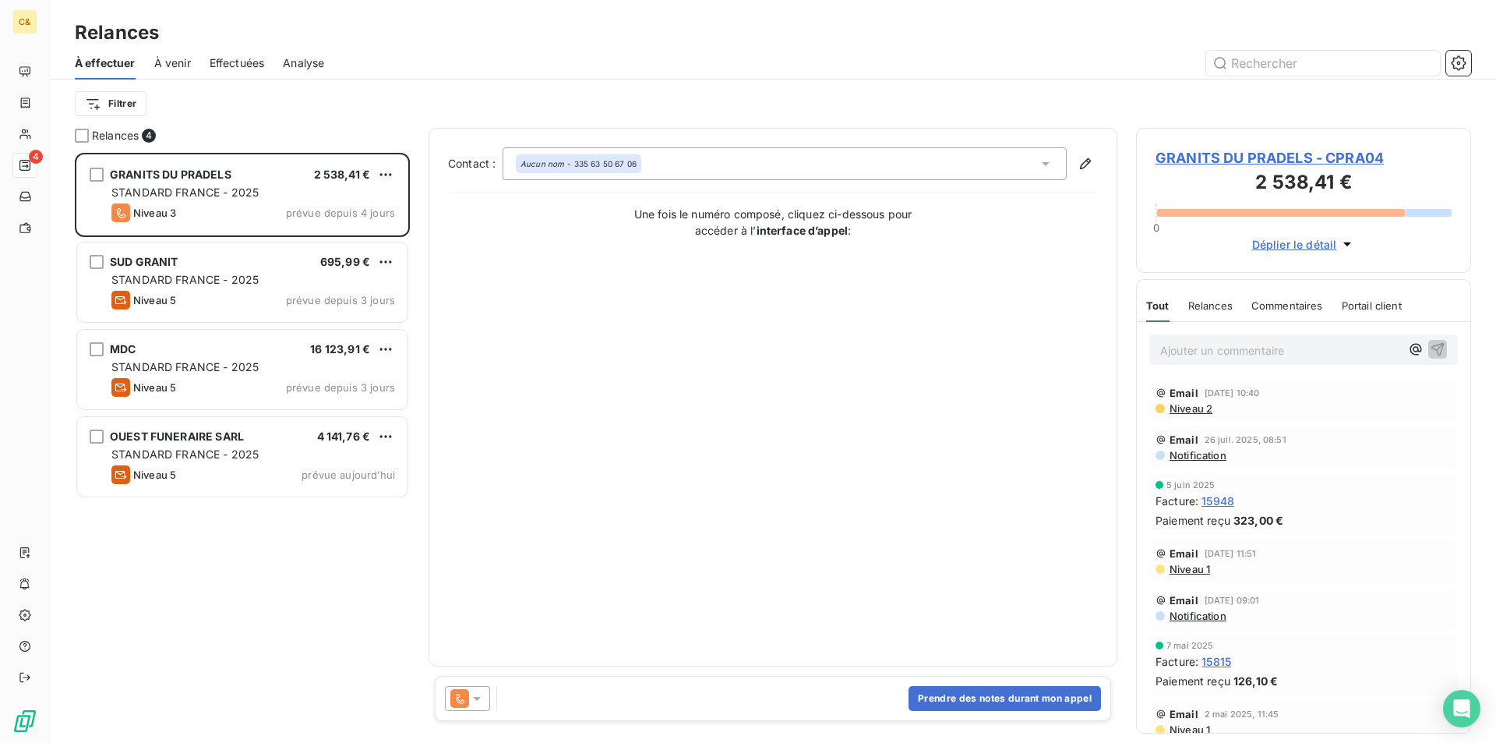
click at [479, 694] on icon at bounding box center [477, 698] width 16 height 16
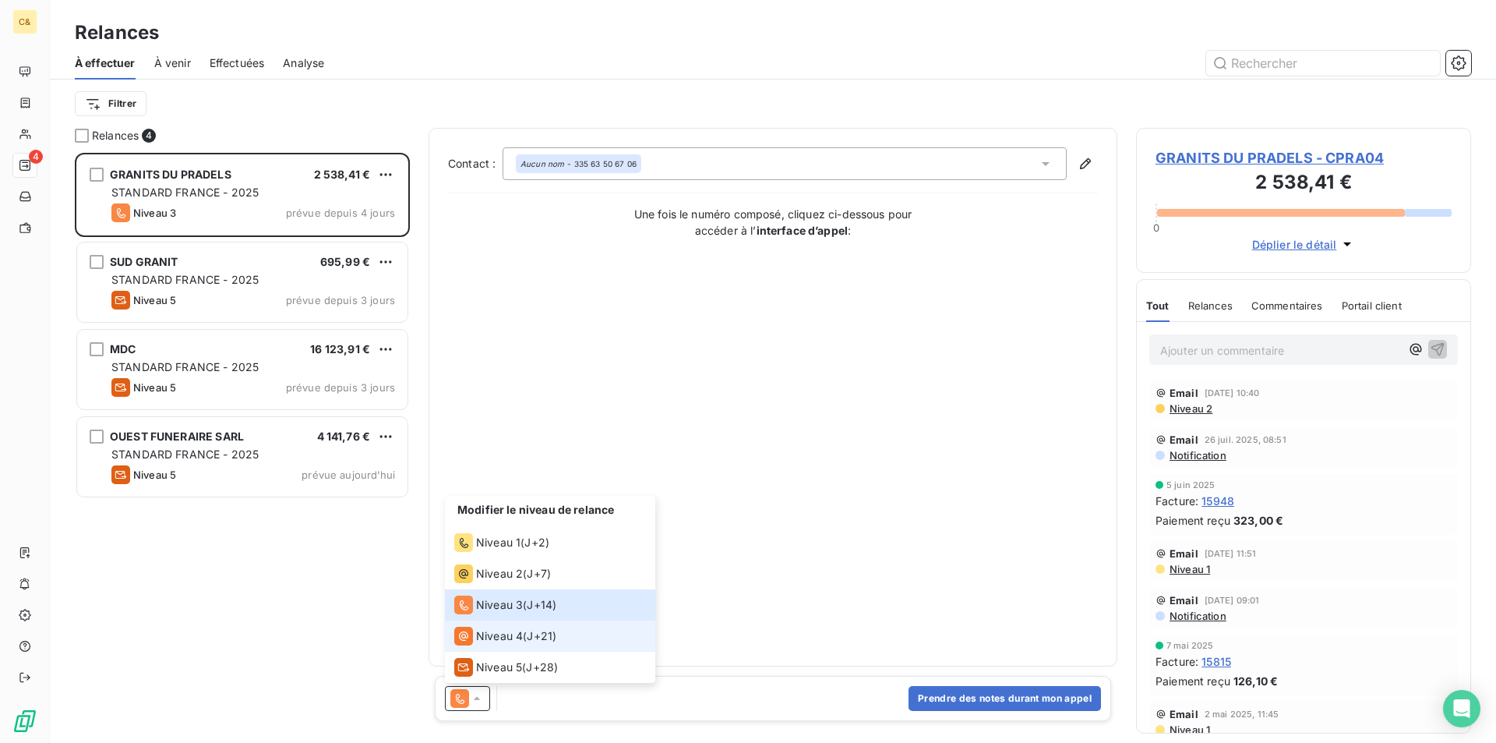
click at [485, 639] on span "Niveau 4" at bounding box center [499, 636] width 47 height 16
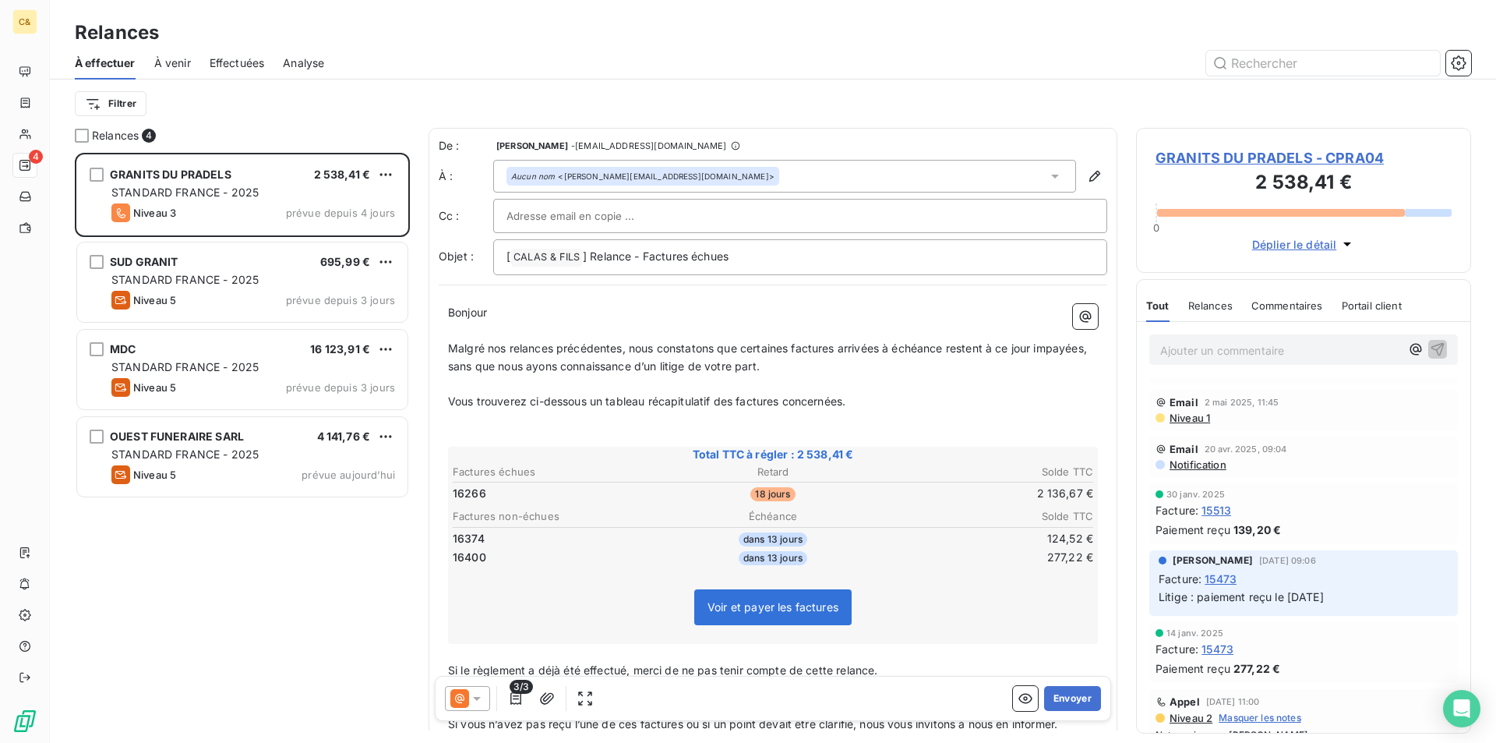
scroll to position [78, 0]
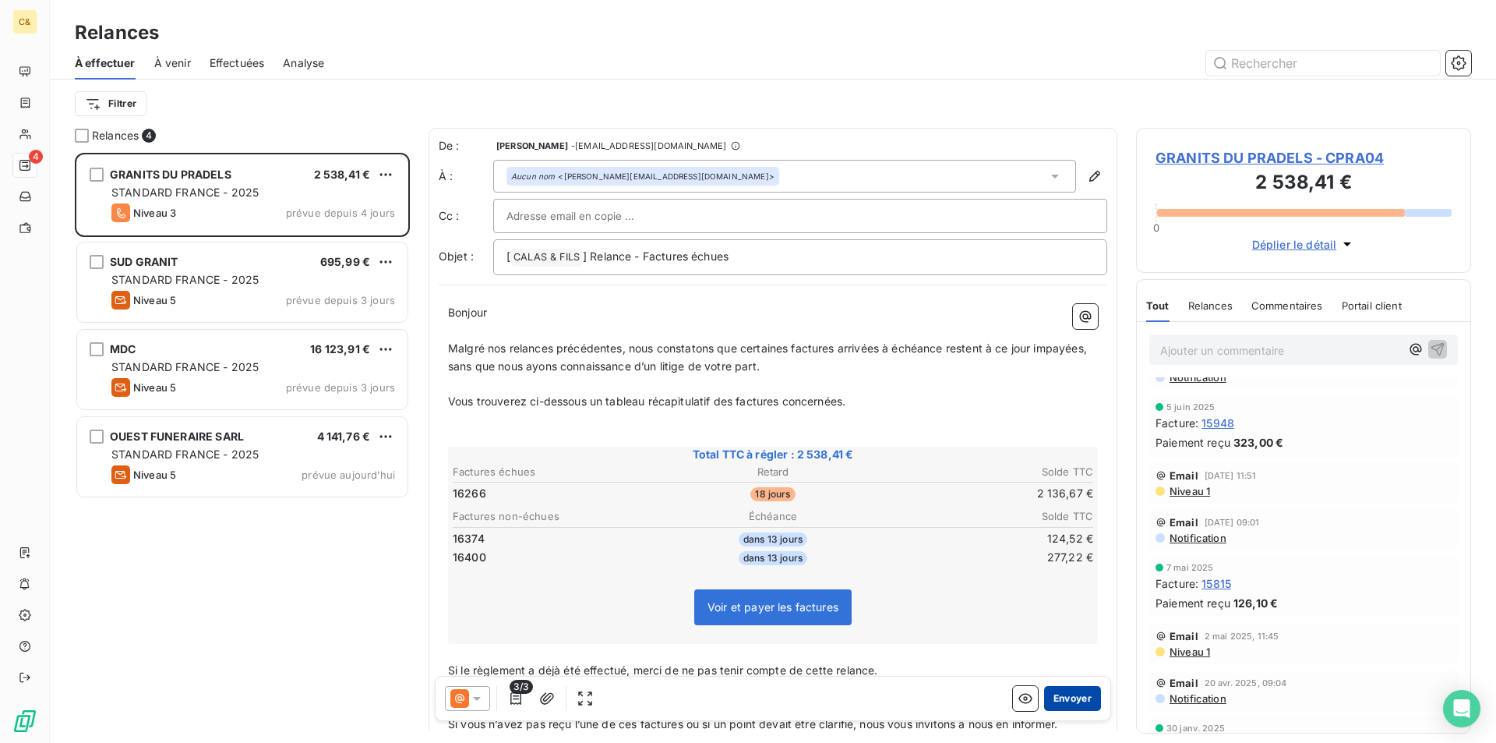
click at [1058, 699] on button "Envoyer" at bounding box center [1072, 698] width 57 height 25
